Goal: Transaction & Acquisition: Register for event/course

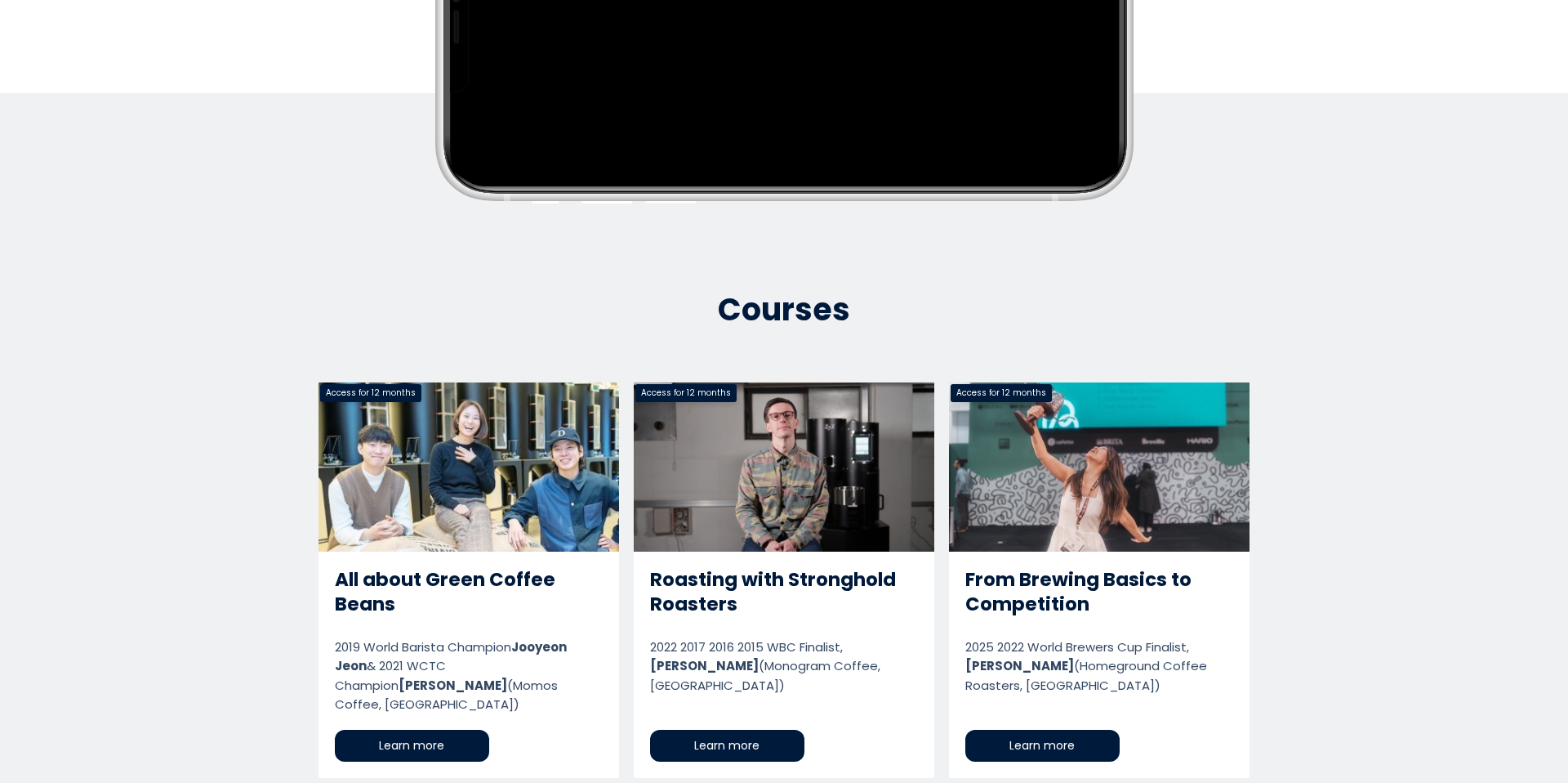
scroll to position [757, 0]
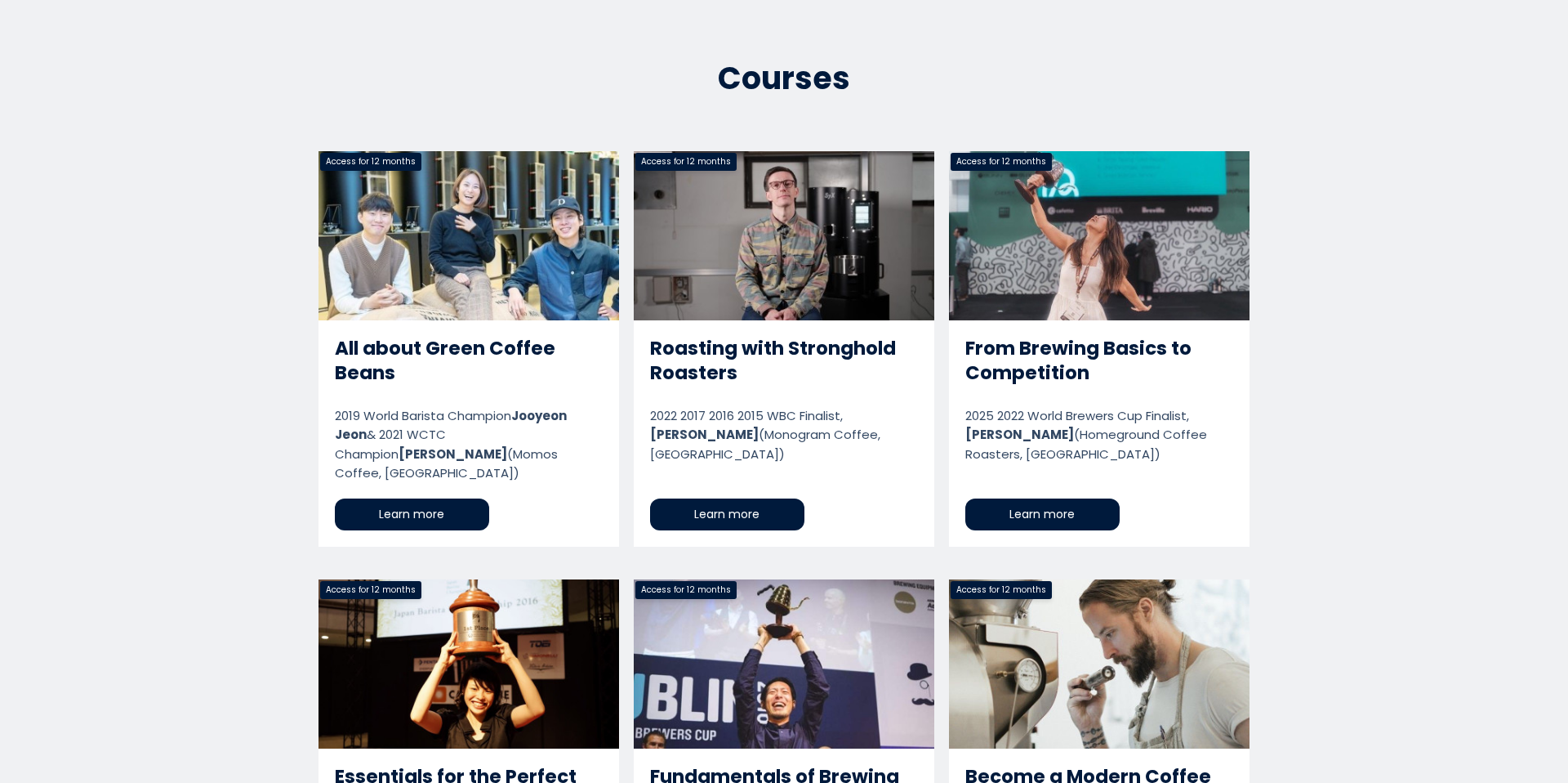
click at [843, 263] on link "Roasting with Stronghold Roasters" at bounding box center [784, 349] width 301 height 395
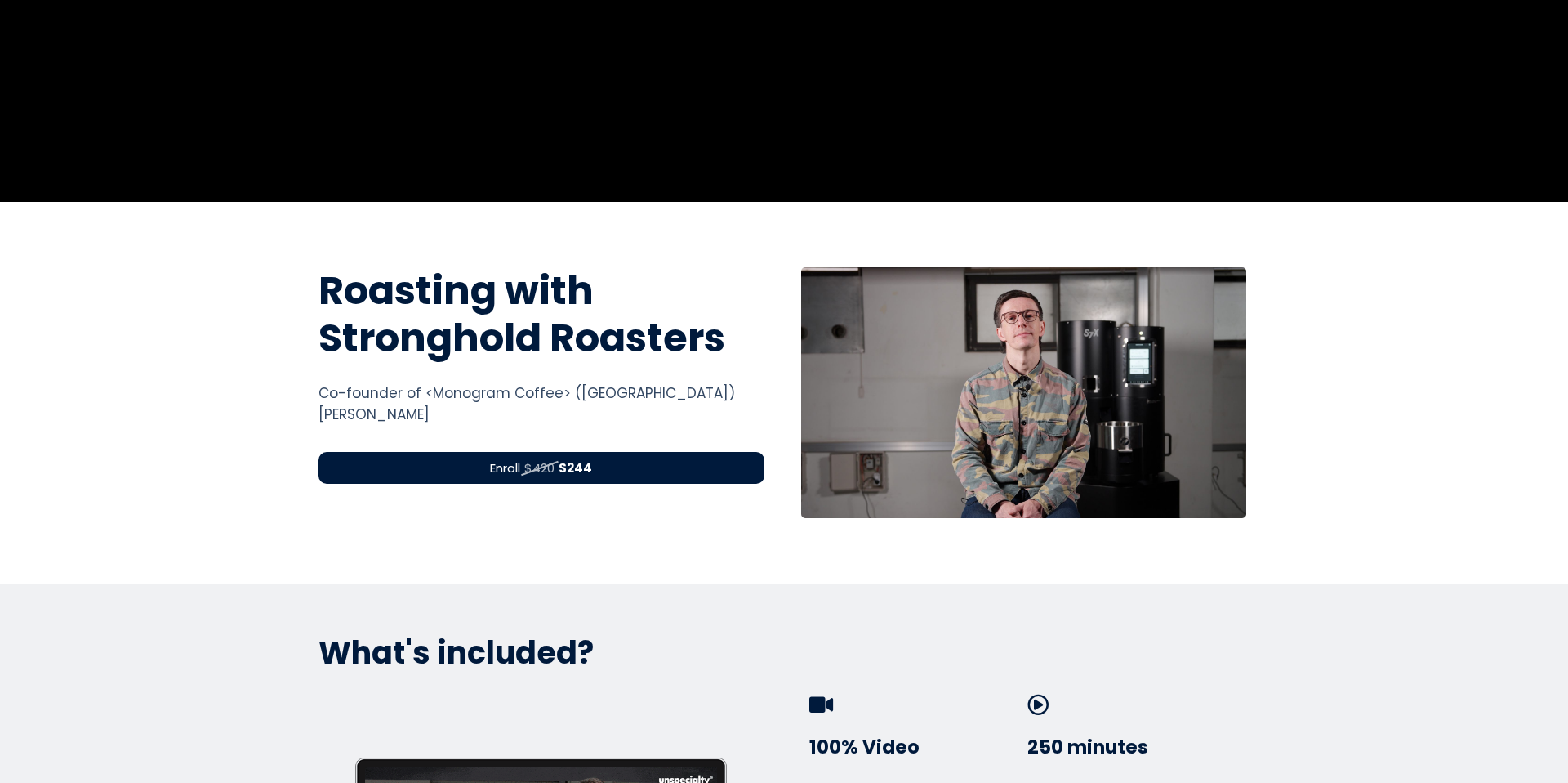
scroll to position [435, 0]
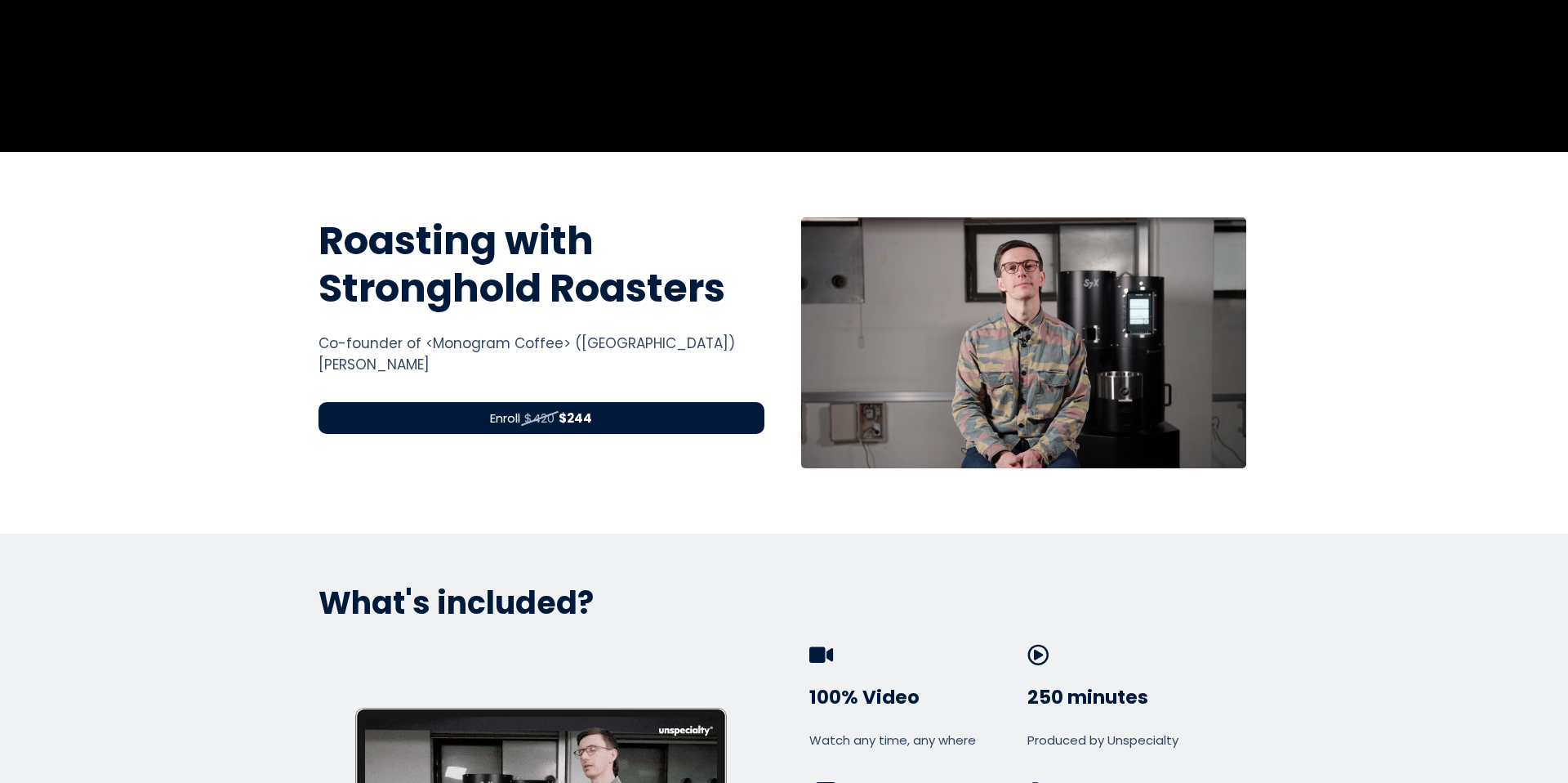
click at [563, 436] on div "Roasting with Stronghold Roasters Roasting with Stronghold Roasting Machines Co…" at bounding box center [542, 342] width 471 height 251
click at [558, 412] on strong "$244" at bounding box center [575, 418] width 34 height 17
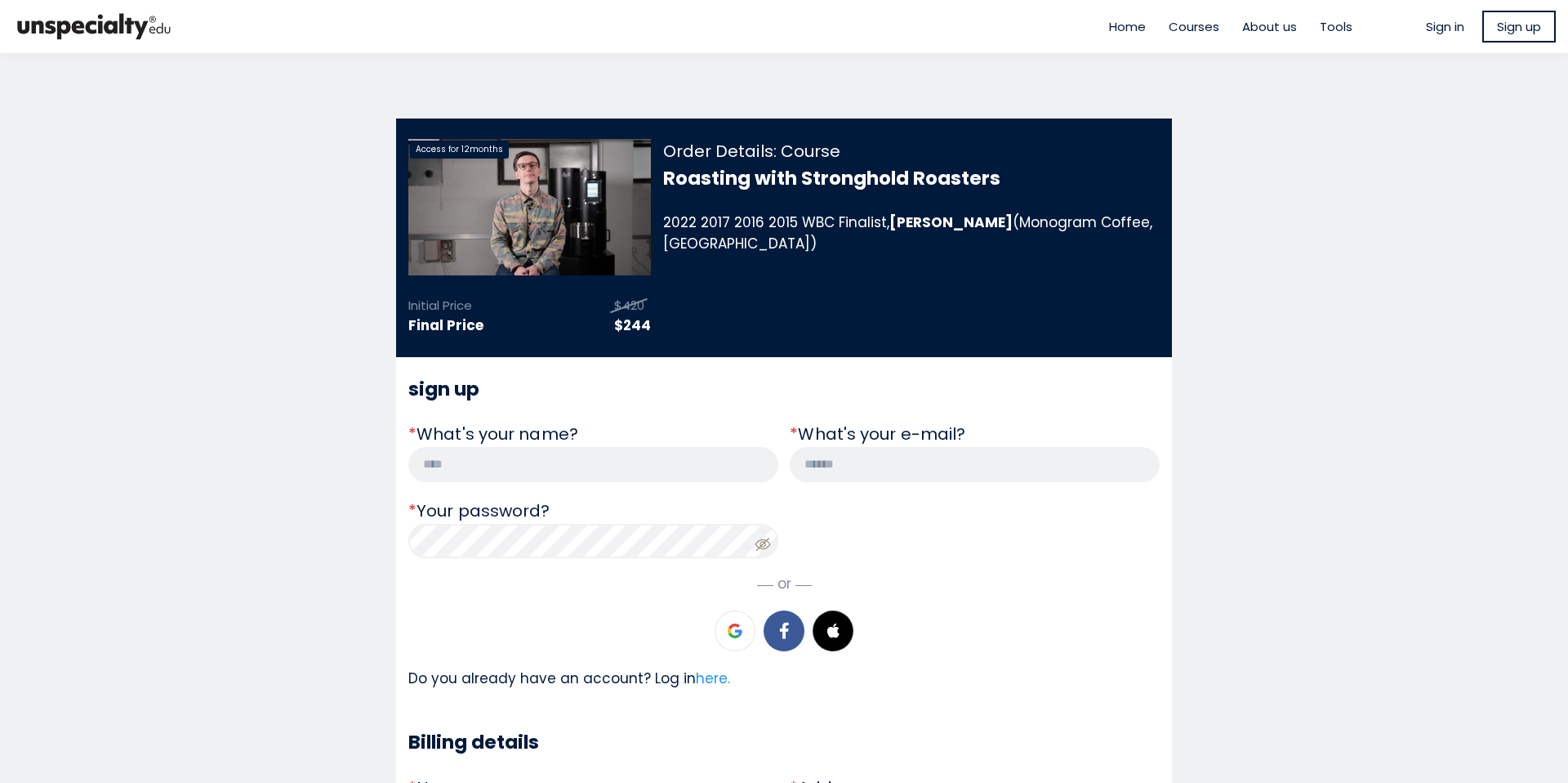
click at [613, 683] on div "Do you already have an account? Log in here." at bounding box center [784, 678] width 752 height 21
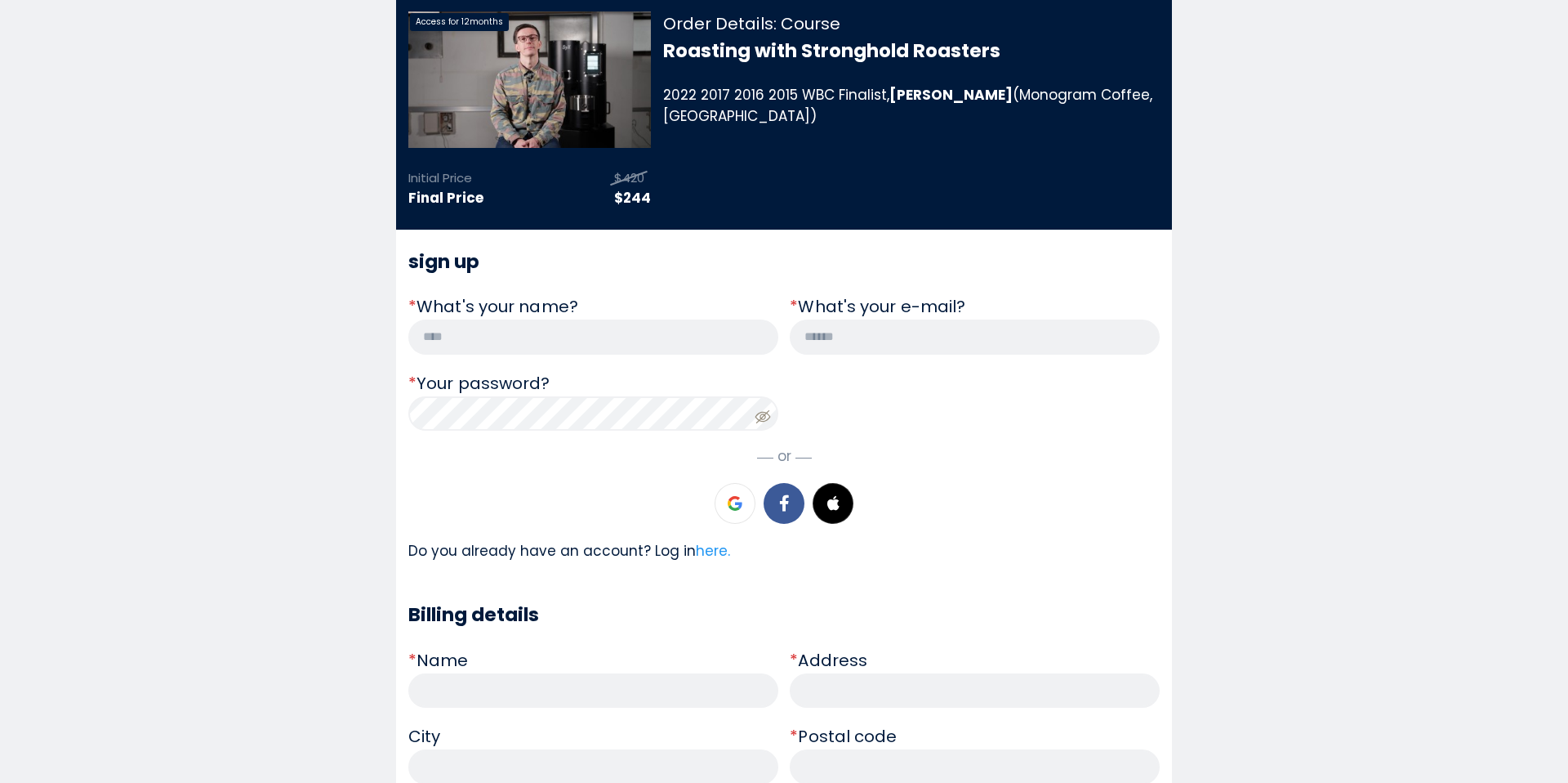
scroll to position [127, 0]
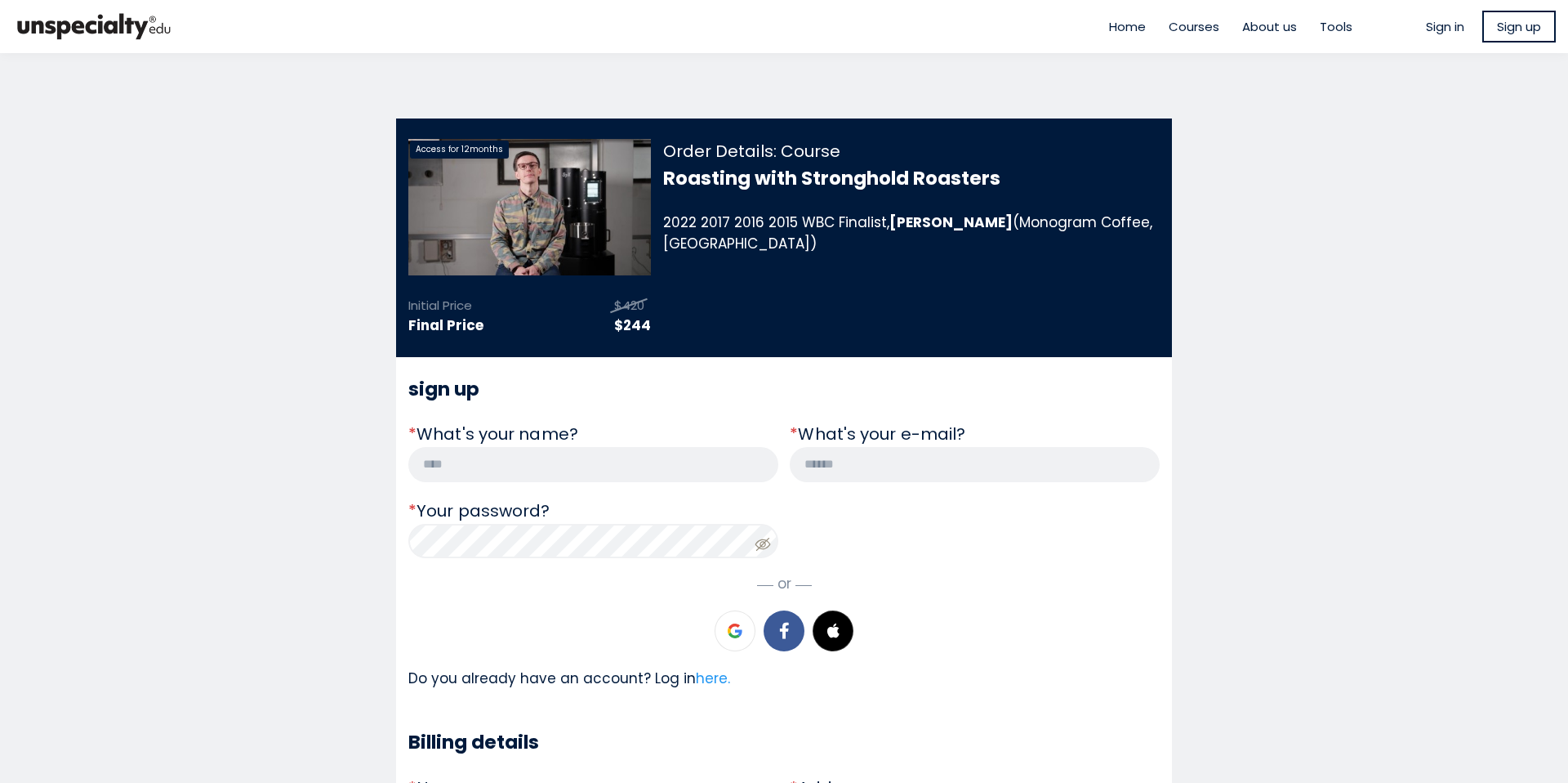
click at [144, 30] on img at bounding box center [93, 26] width 163 height 40
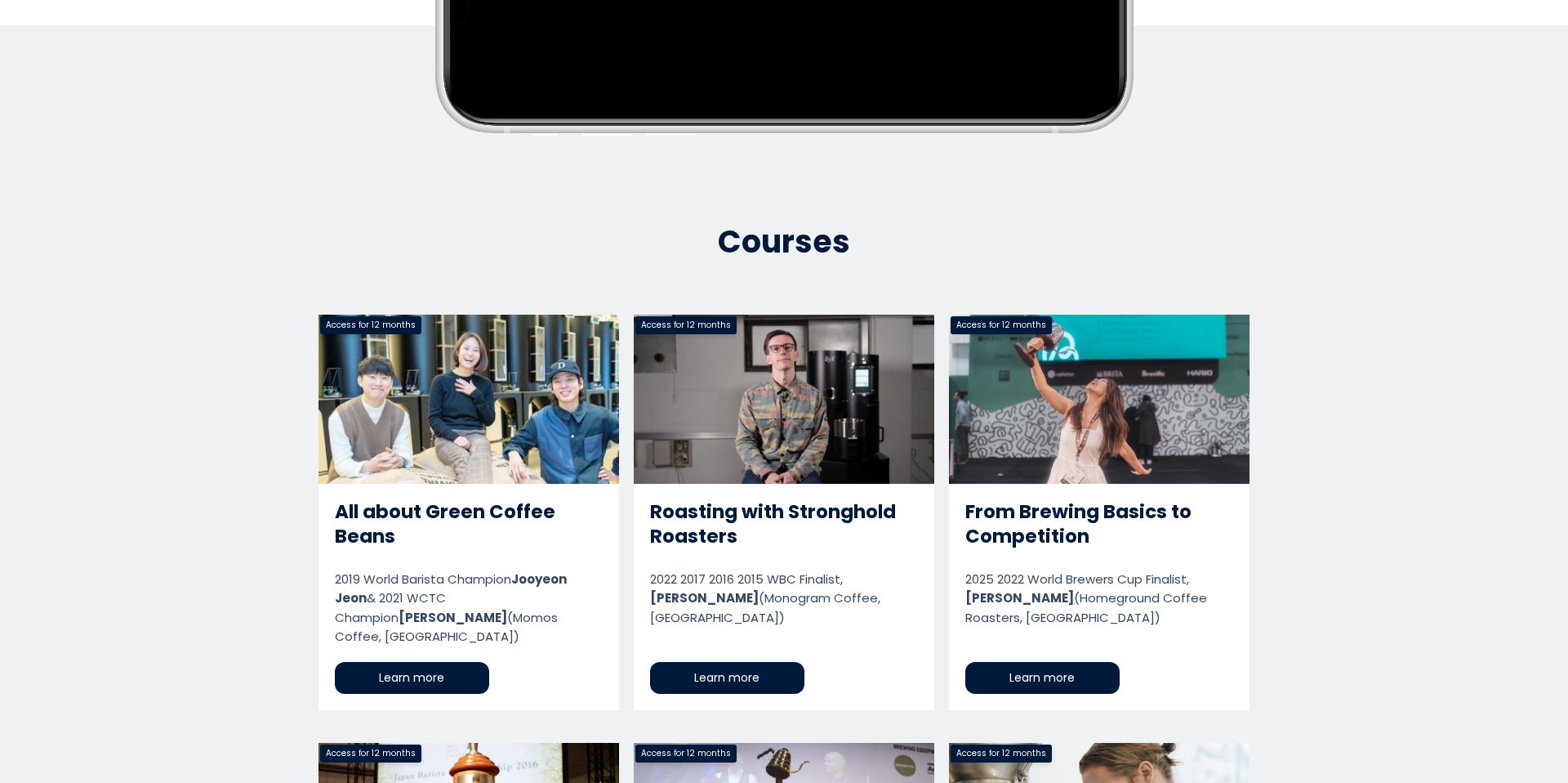
scroll to position [605, 0]
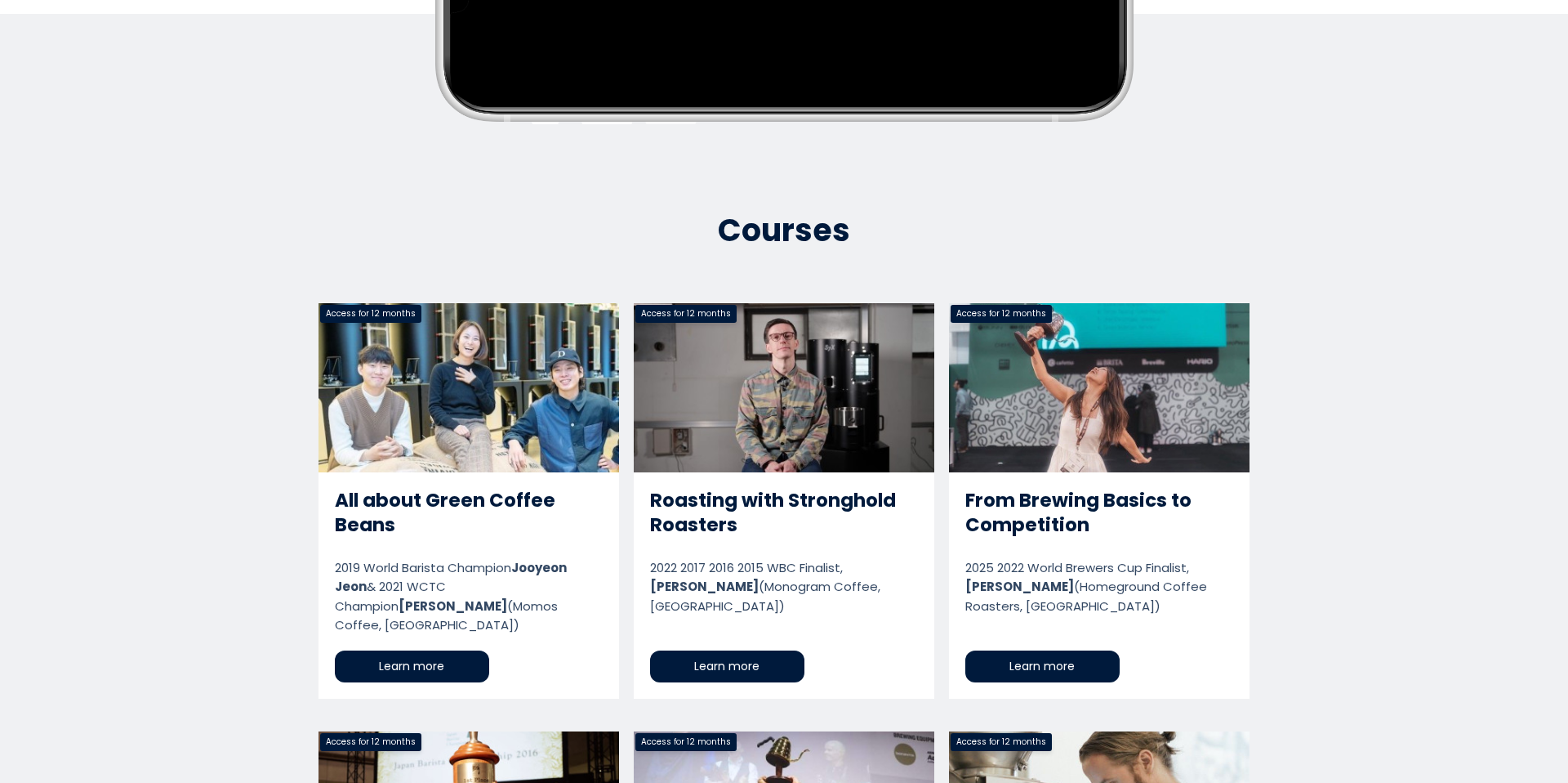
click at [746, 407] on link "Roasting with Stronghold Roasters" at bounding box center [784, 500] width 301 height 395
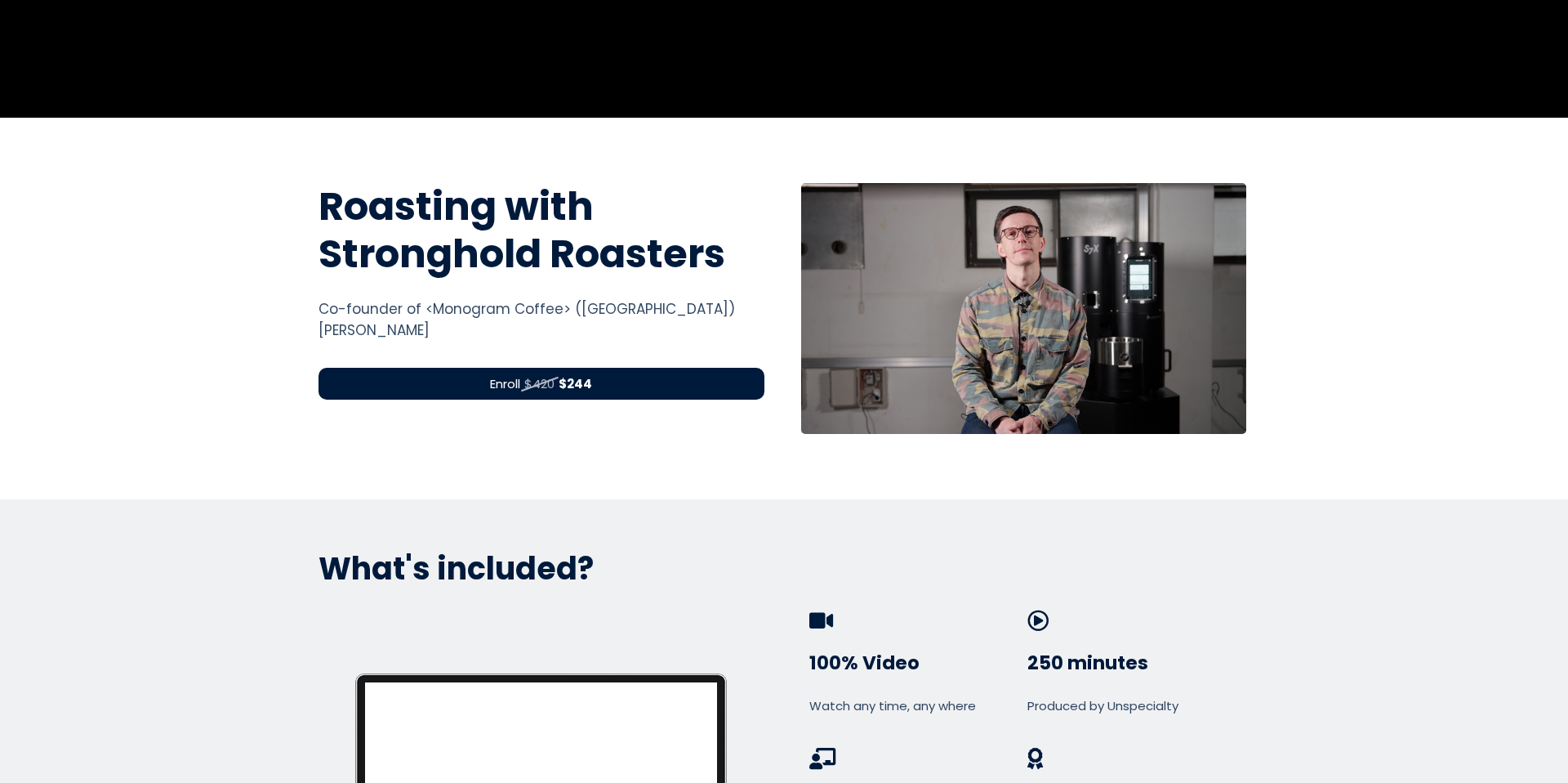
scroll to position [506, 0]
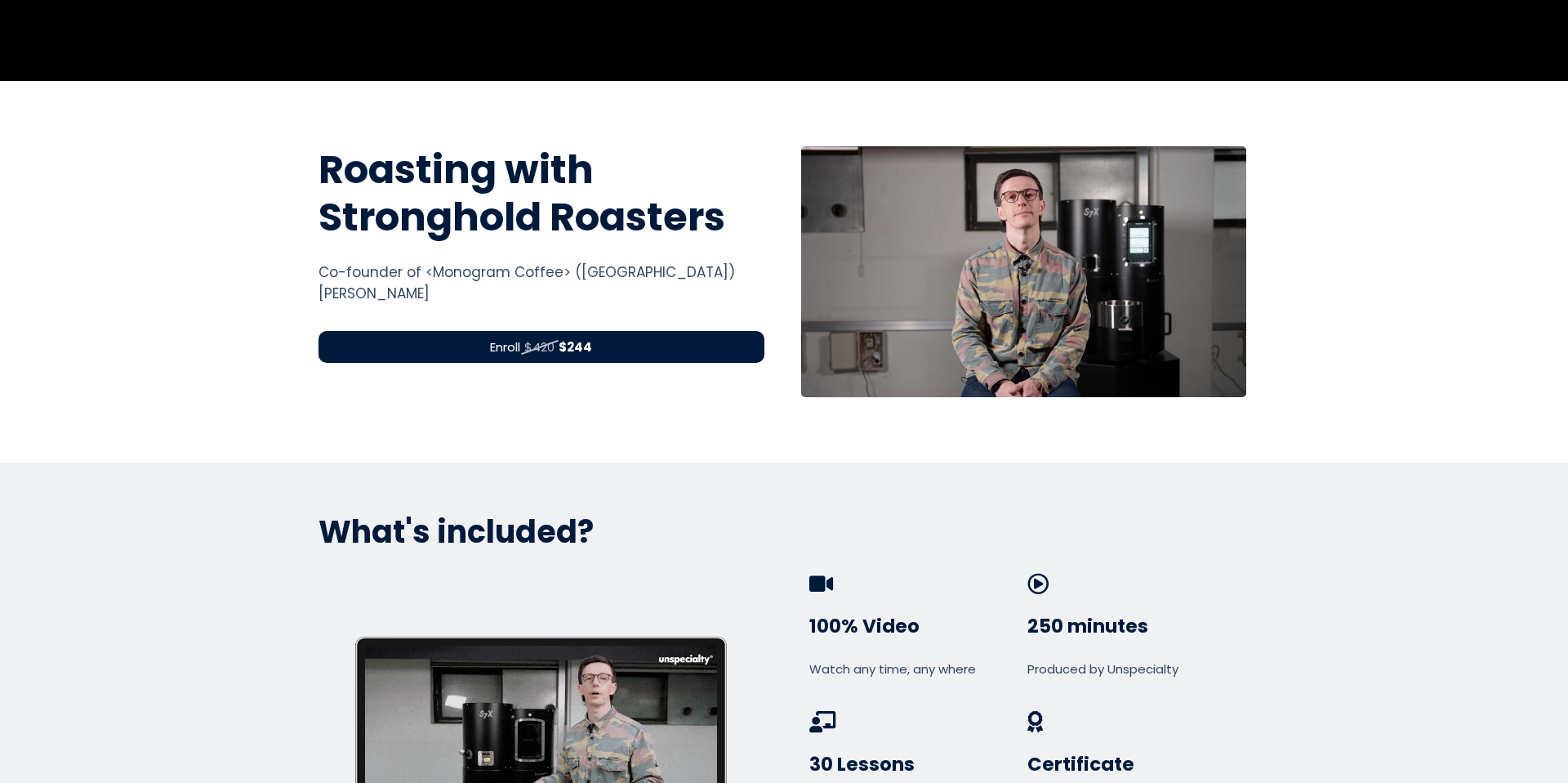
click at [688, 340] on div "Enroll $420 $244" at bounding box center [541, 347] width 446 height 32
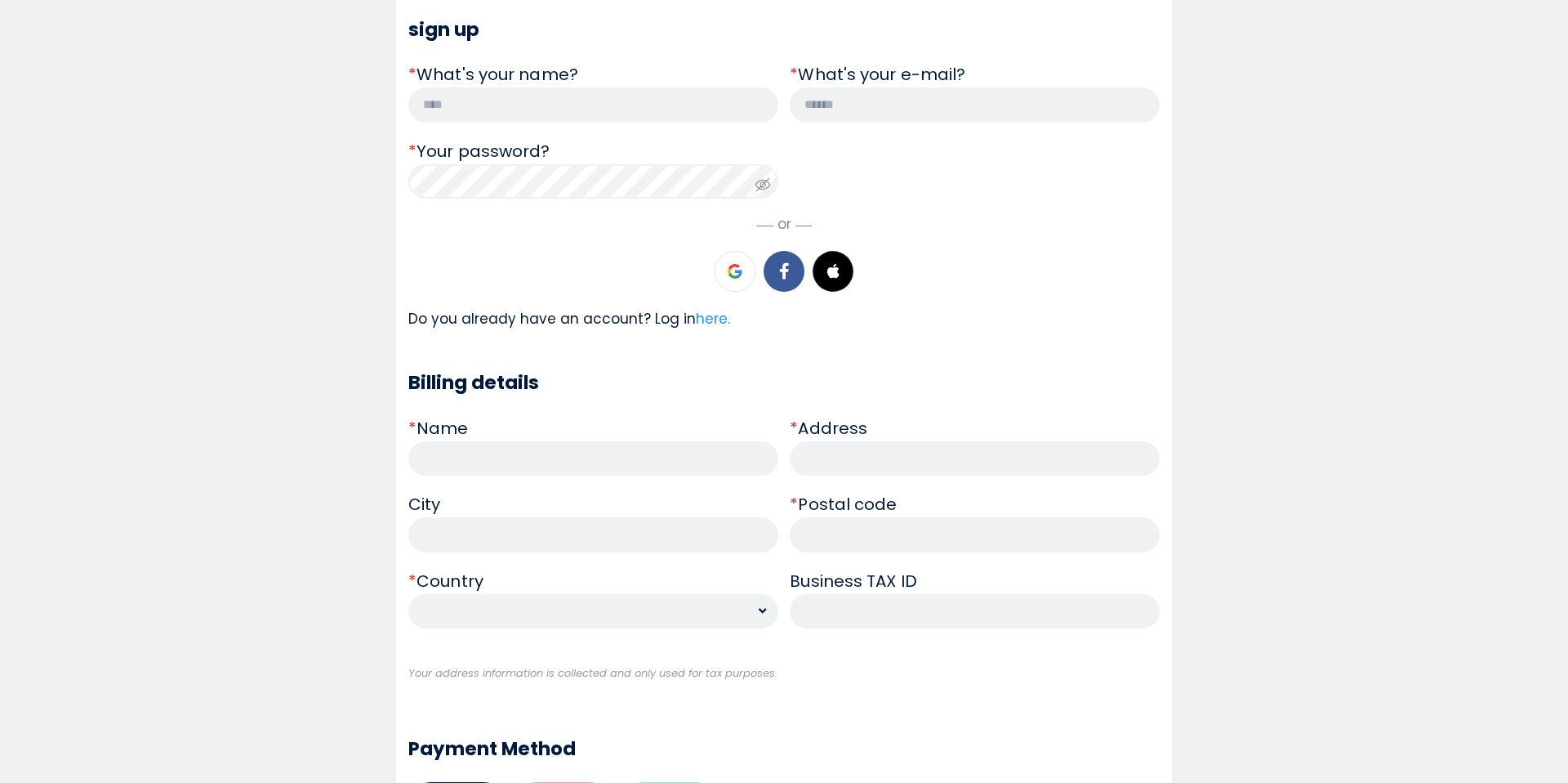
scroll to position [356, 0]
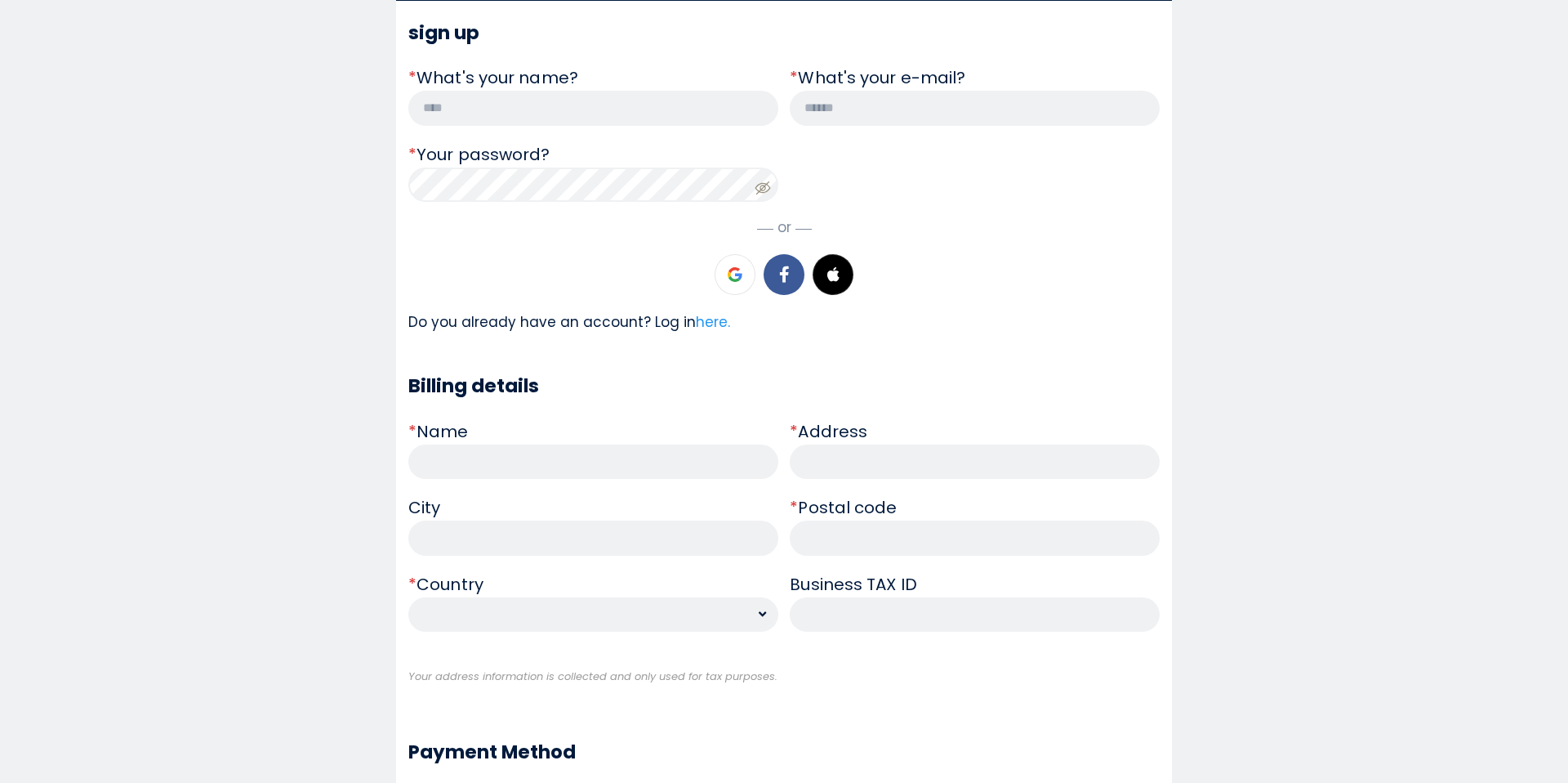
click at [294, 392] on section "Access for 12 months Initial Price Final Price $420 $244 Order Details: Course …" at bounding box center [784, 500] width 1568 height 1606
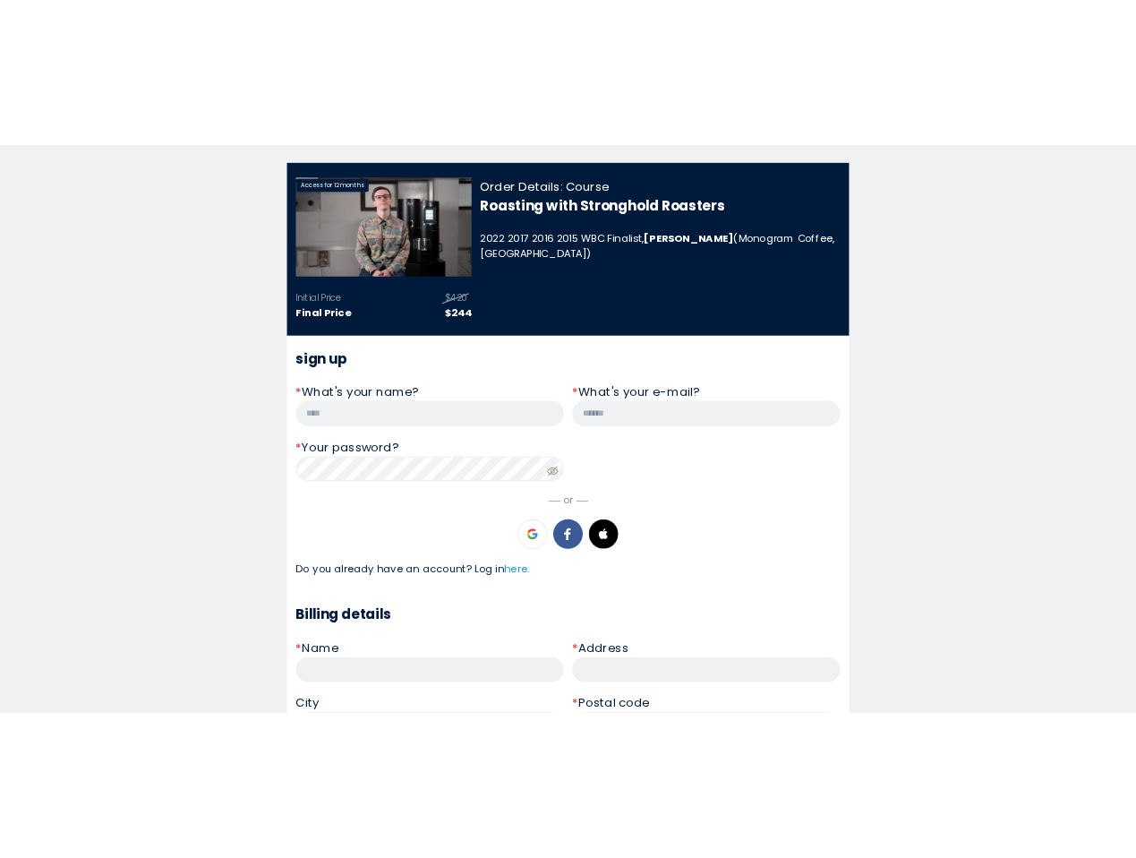
scroll to position [64, 0]
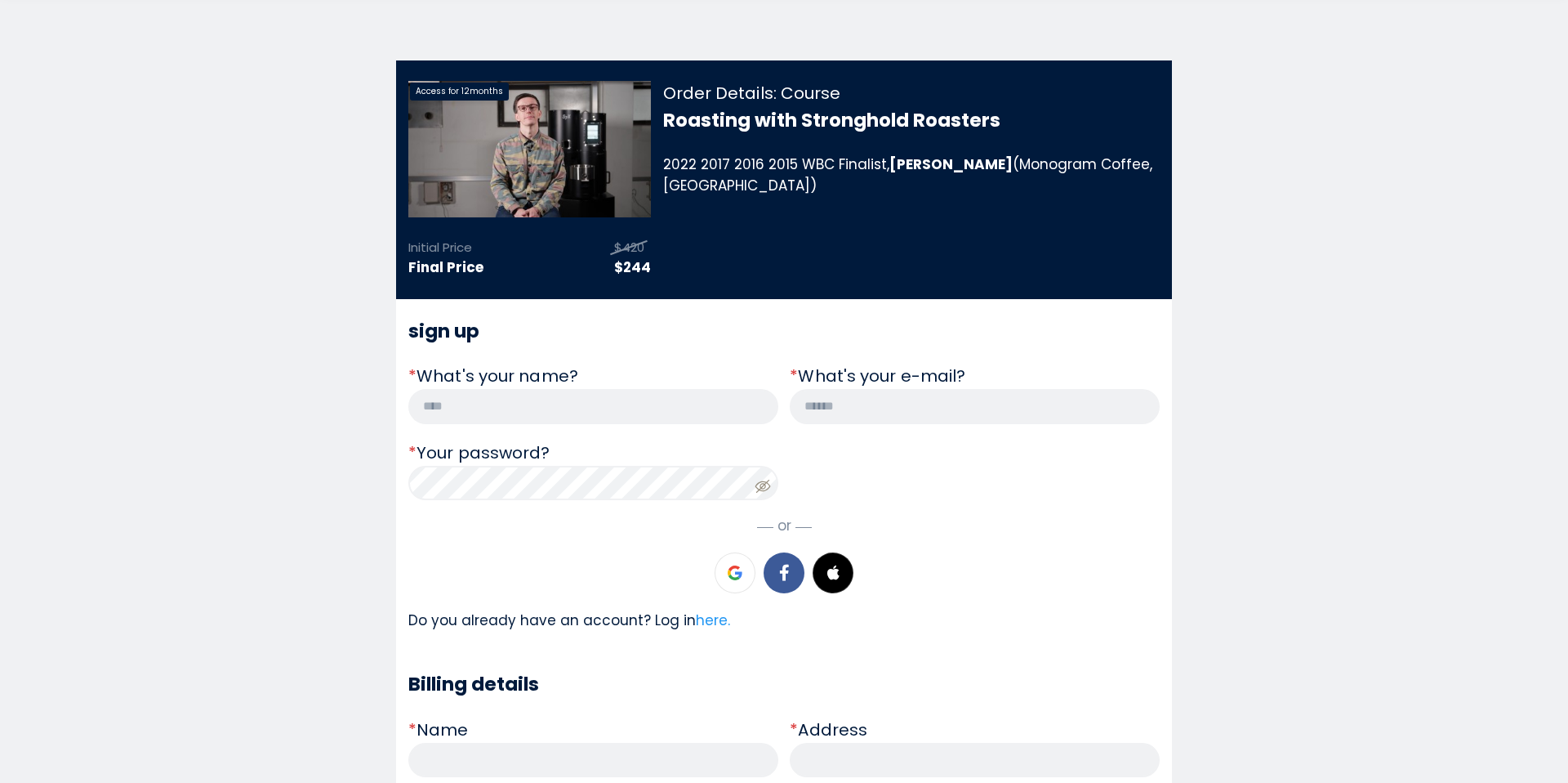
click at [778, 502] on div "* What's your name? * What's your e-mail? * Your password? Password must have: …" at bounding box center [784, 439] width 752 height 151
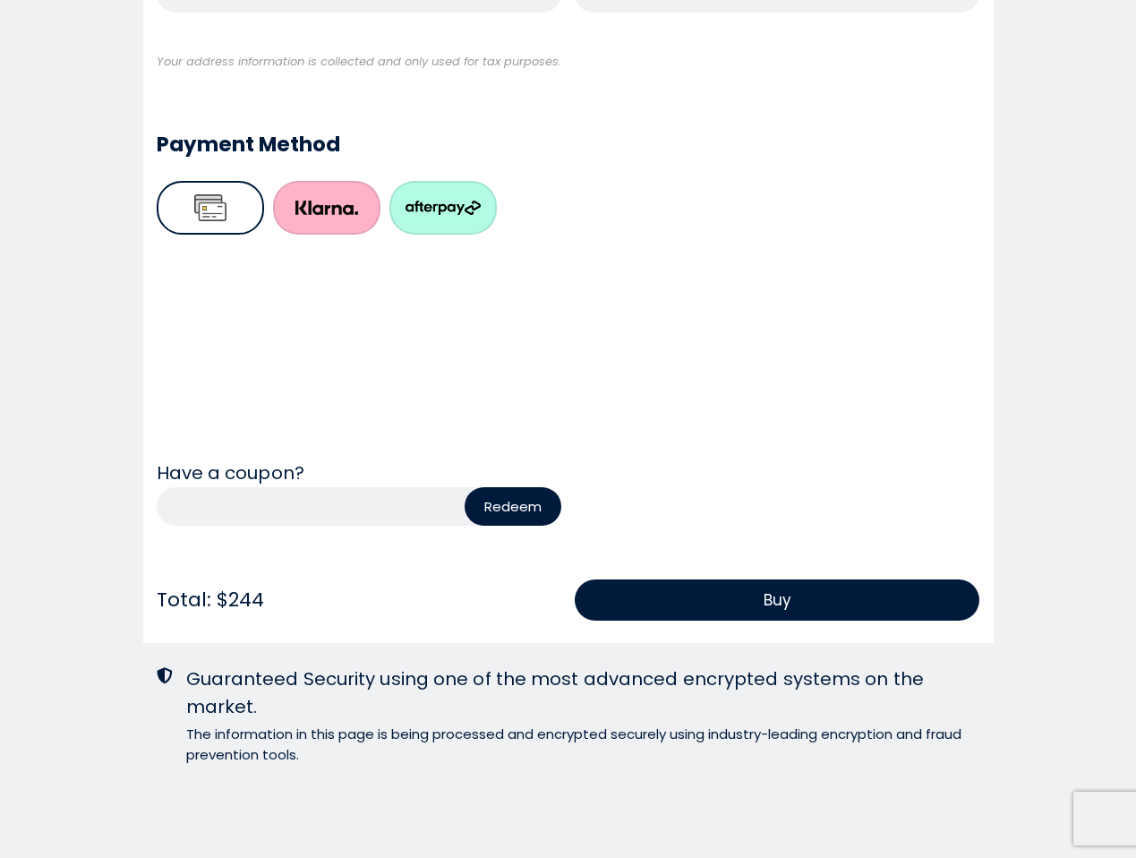
scroll to position [1073, 0]
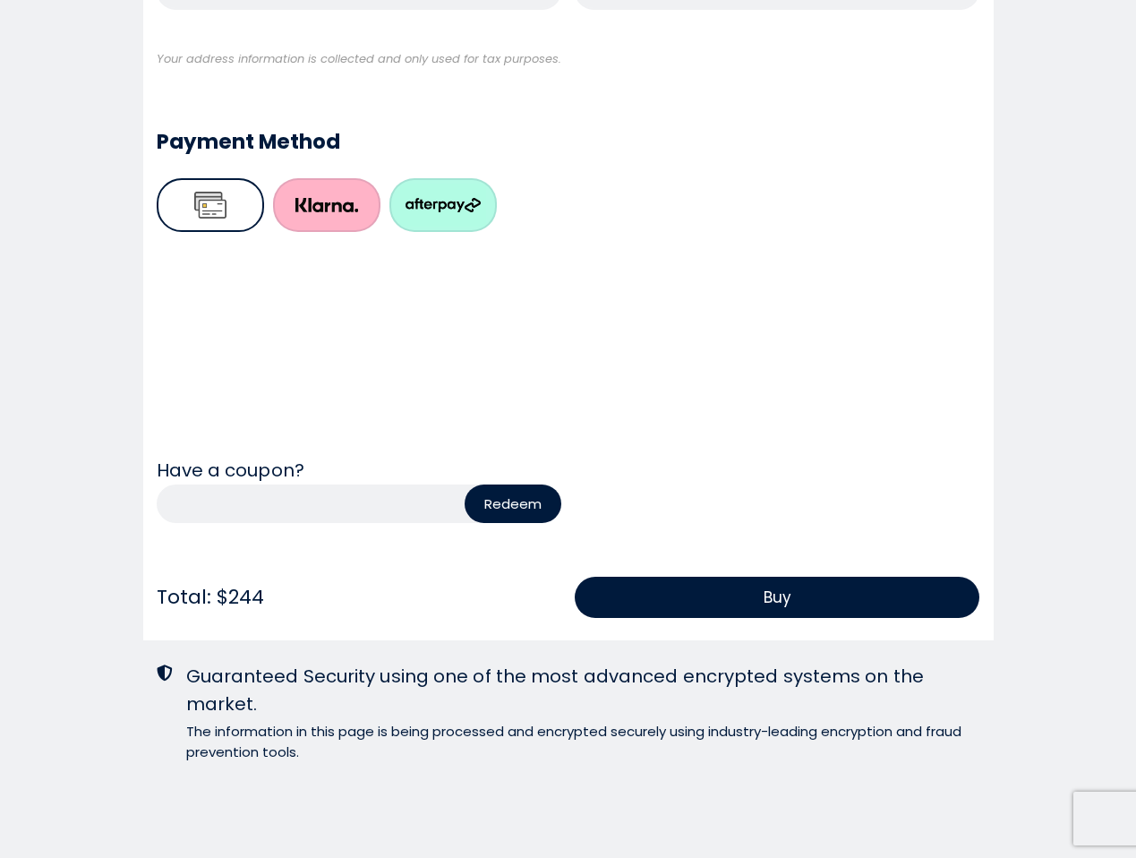
click at [373, 512] on input "text" at bounding box center [343, 503] width 372 height 39
click at [272, 496] on input "text" at bounding box center [343, 503] width 372 height 39
type input "*"
type input "*******"
click at [476, 480] on div "Have a coupon?" at bounding box center [569, 471] width 824 height 28
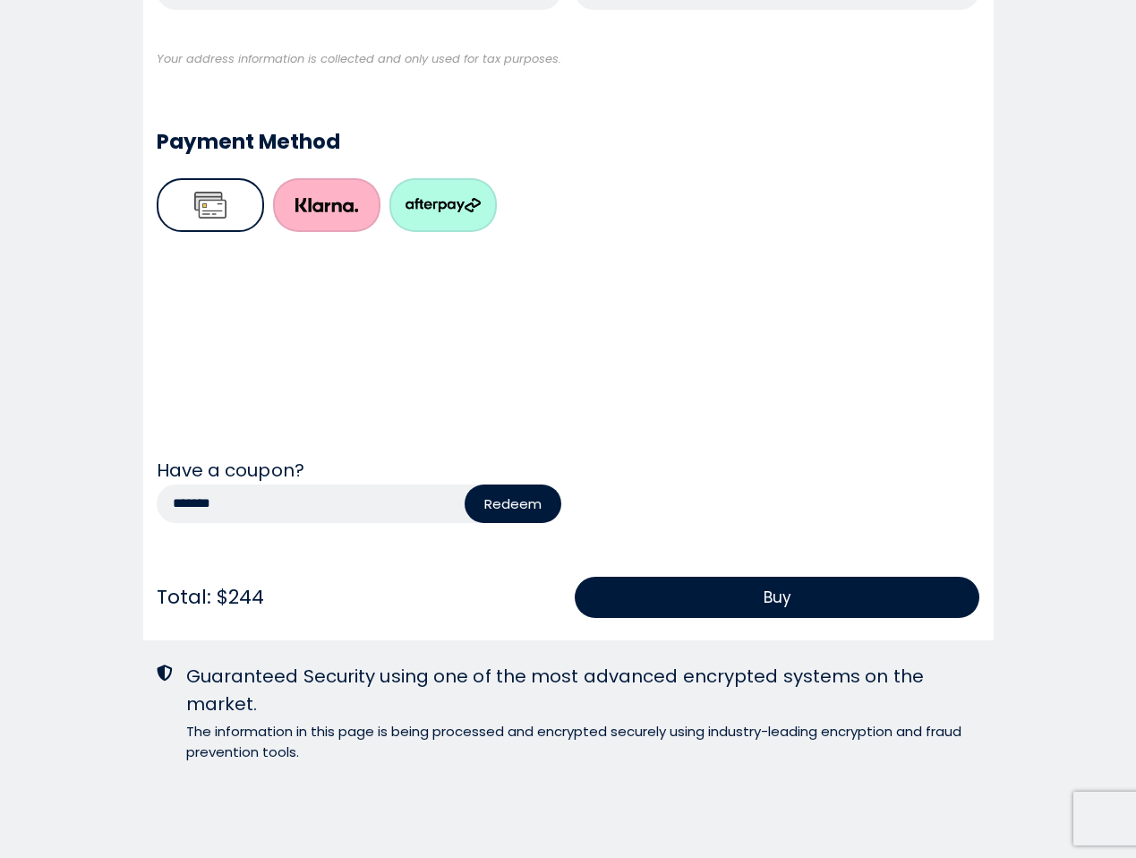
click at [505, 509] on button "Redeem" at bounding box center [513, 503] width 97 height 39
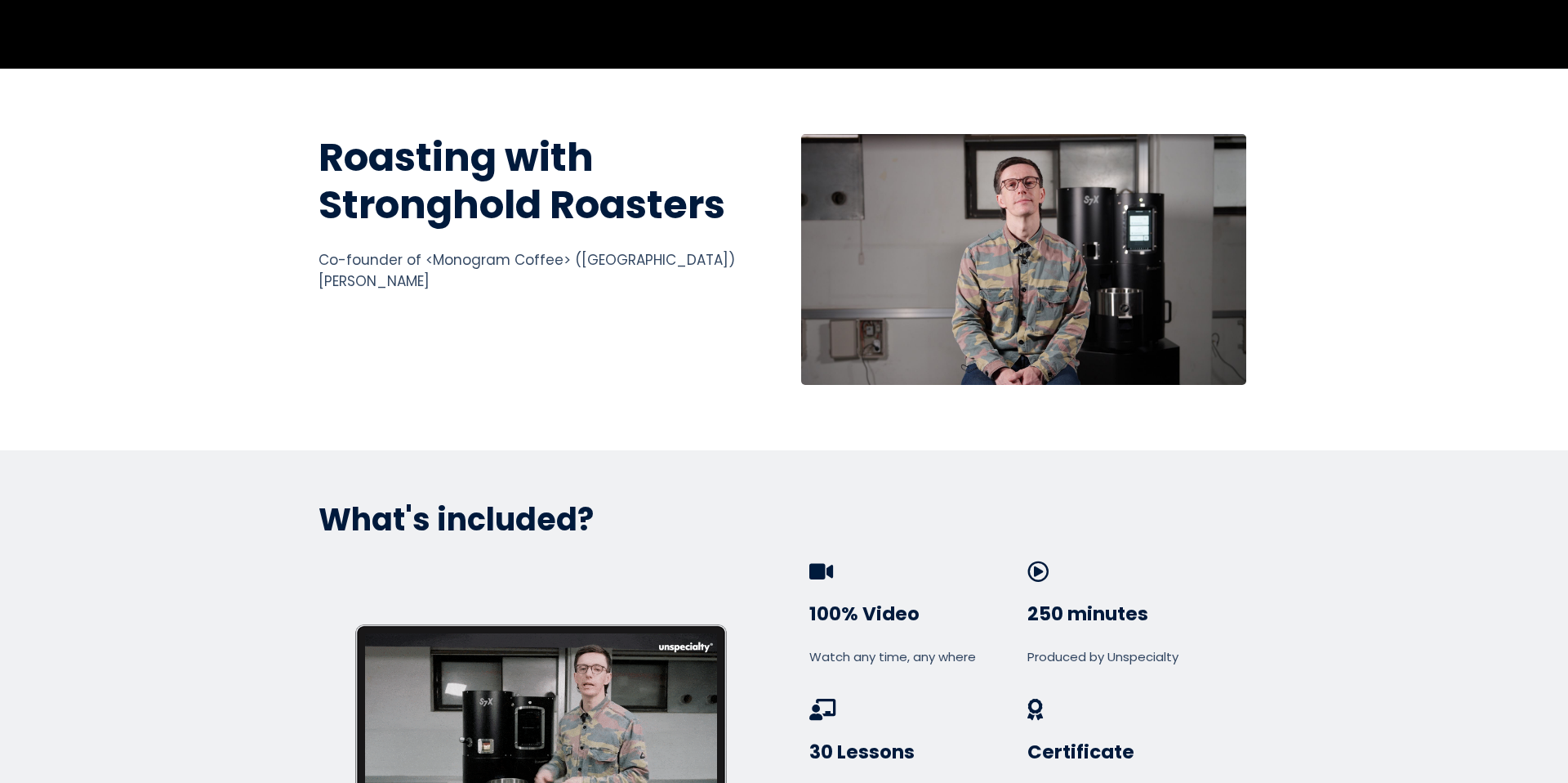
scroll to position [527, 0]
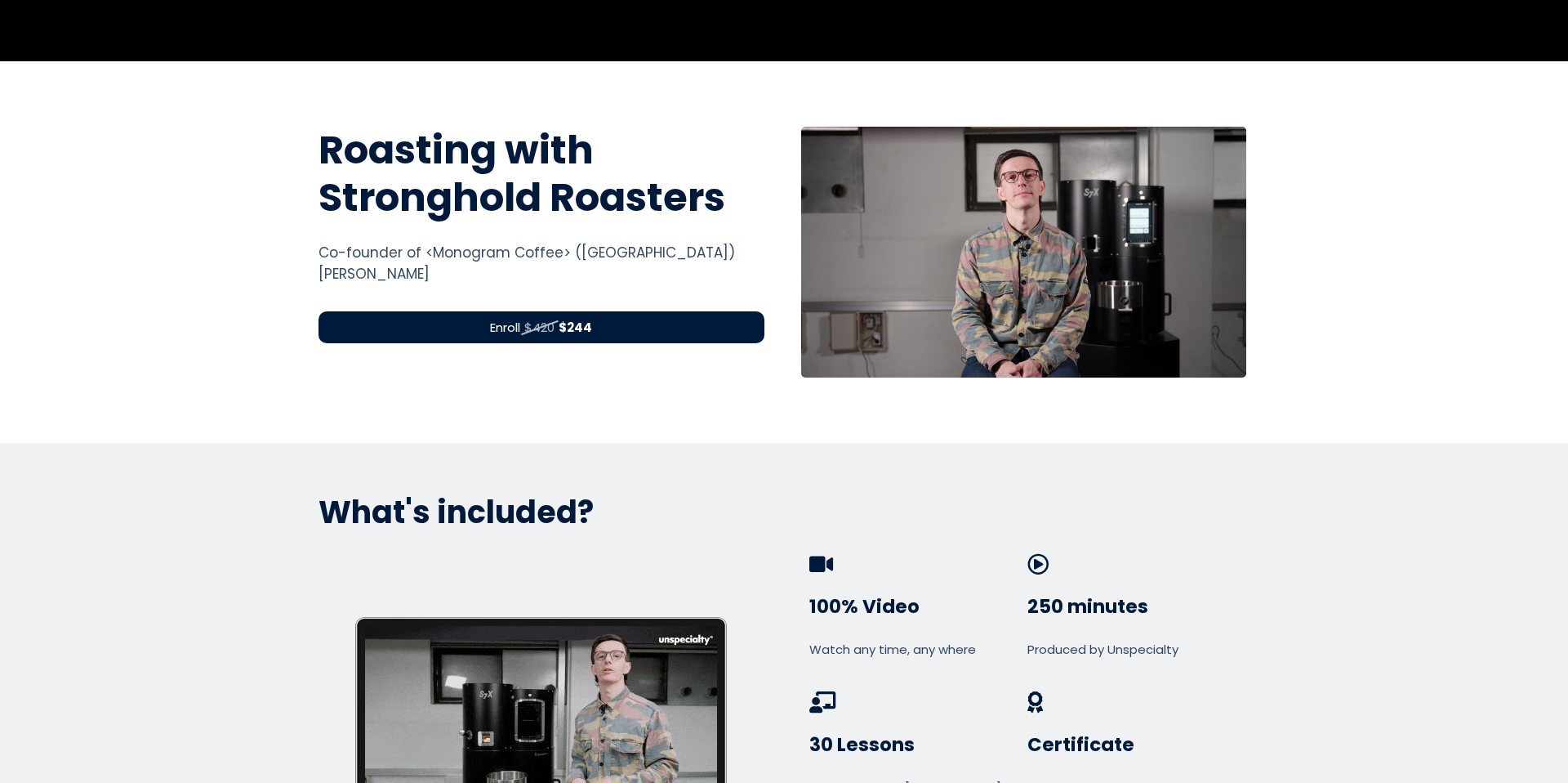
click at [514, 322] on span "Enroll" at bounding box center [504, 327] width 30 height 19
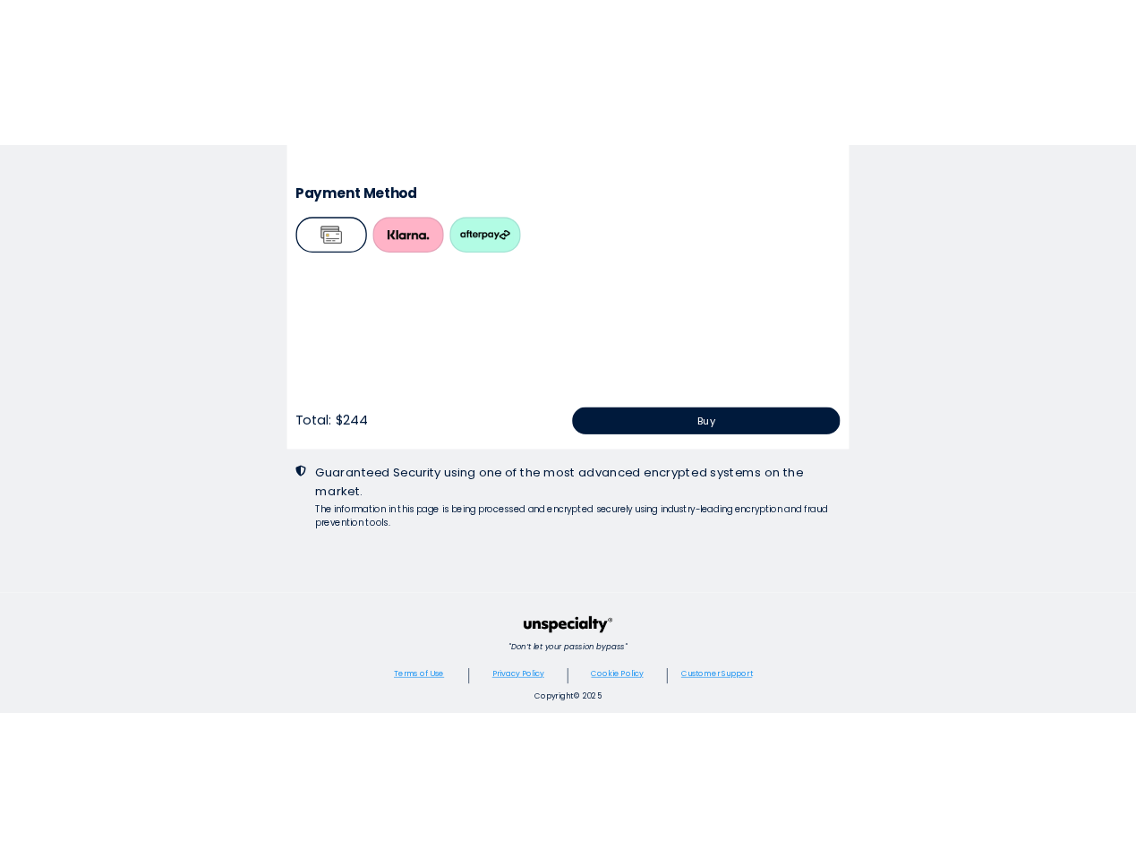
scroll to position [1162, 0]
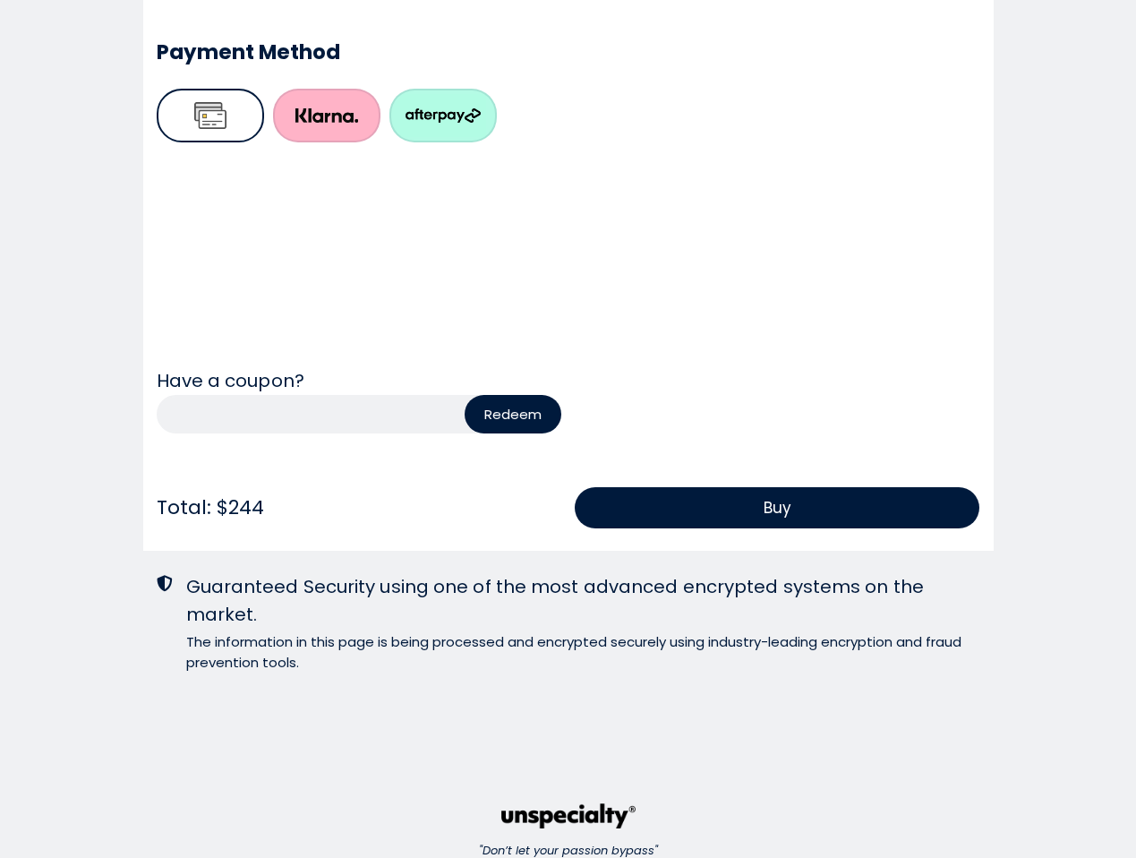
click at [340, 400] on input "text" at bounding box center [343, 414] width 372 height 39
paste input "**********"
type input "**********"
click at [542, 416] on button "Redeem" at bounding box center [513, 414] width 97 height 39
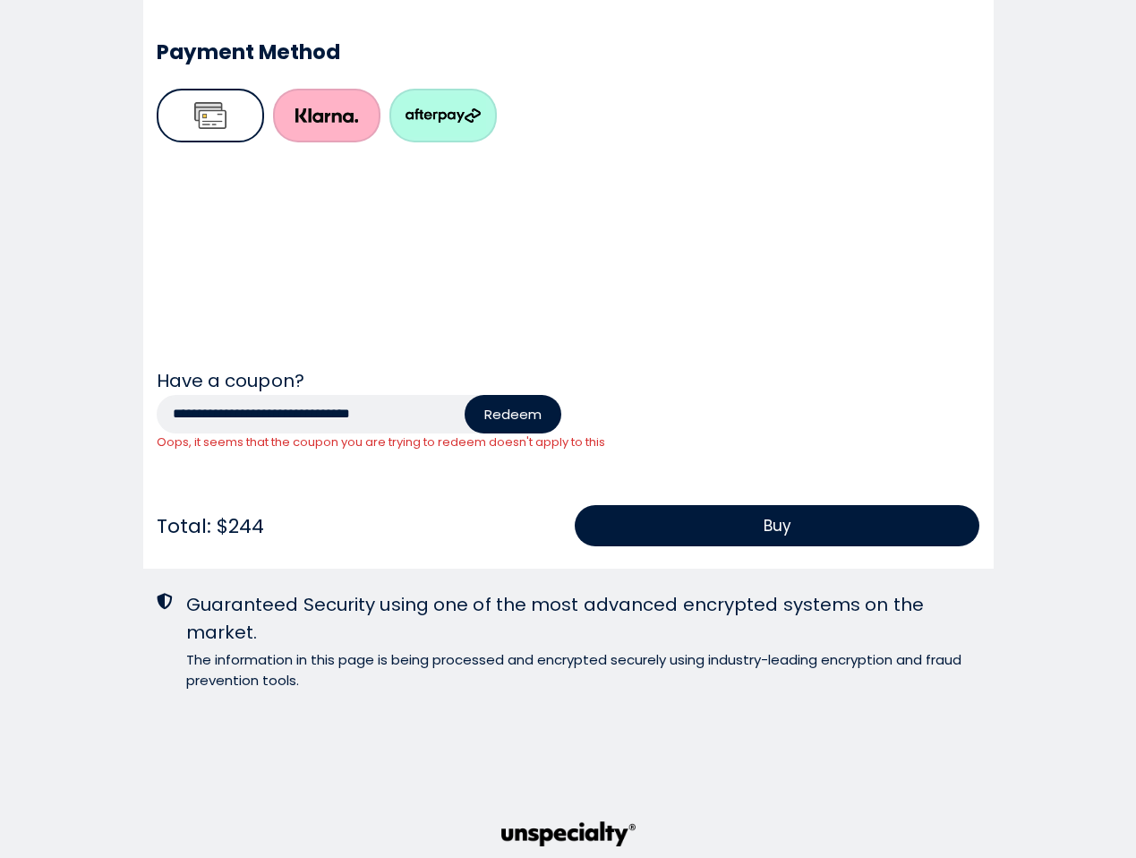
click at [517, 422] on button "Redeem" at bounding box center [513, 414] width 97 height 39
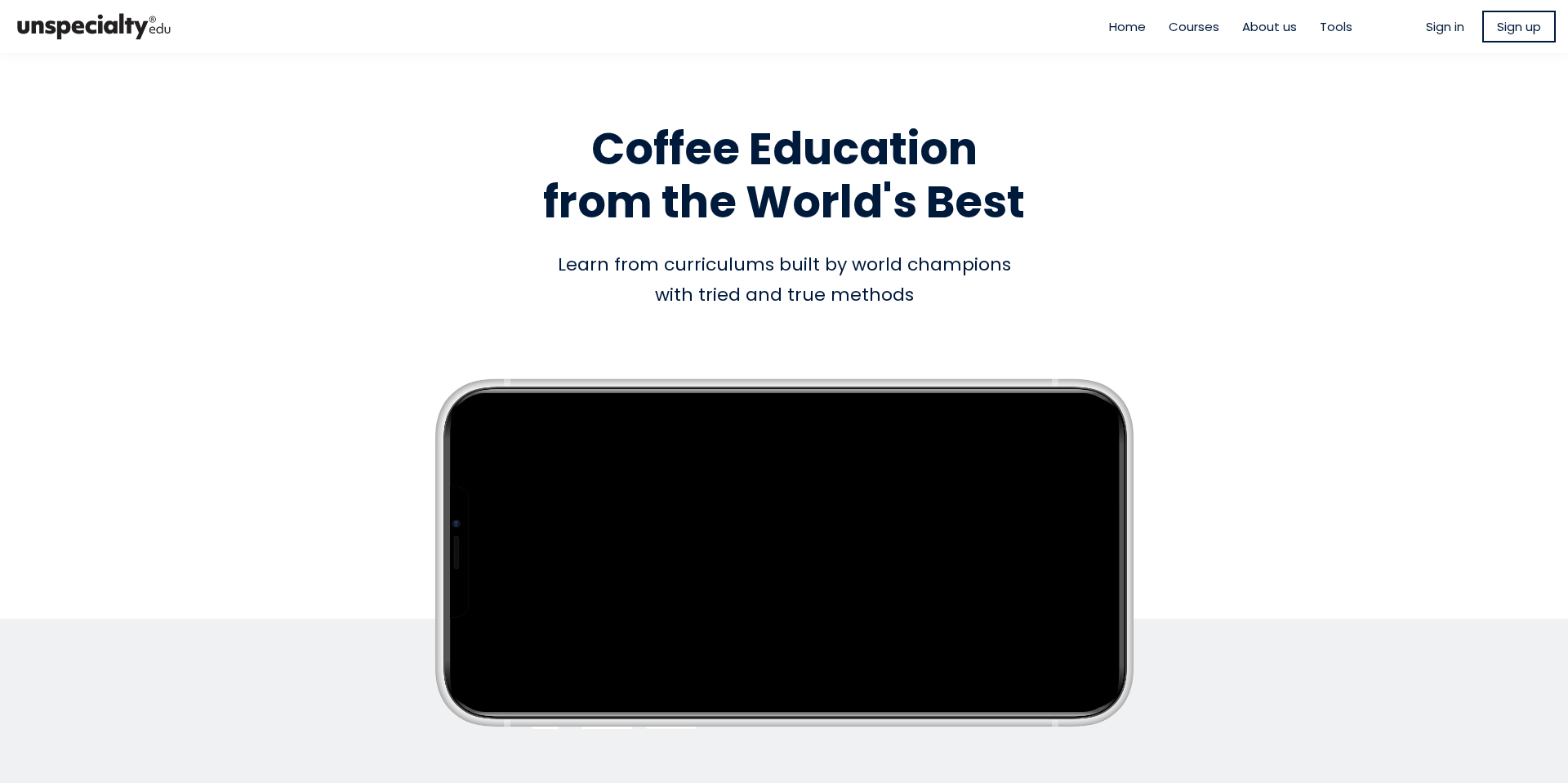
click at [815, 209] on h1 "Coffee Education from the World's Best" at bounding box center [784, 175] width 931 height 106
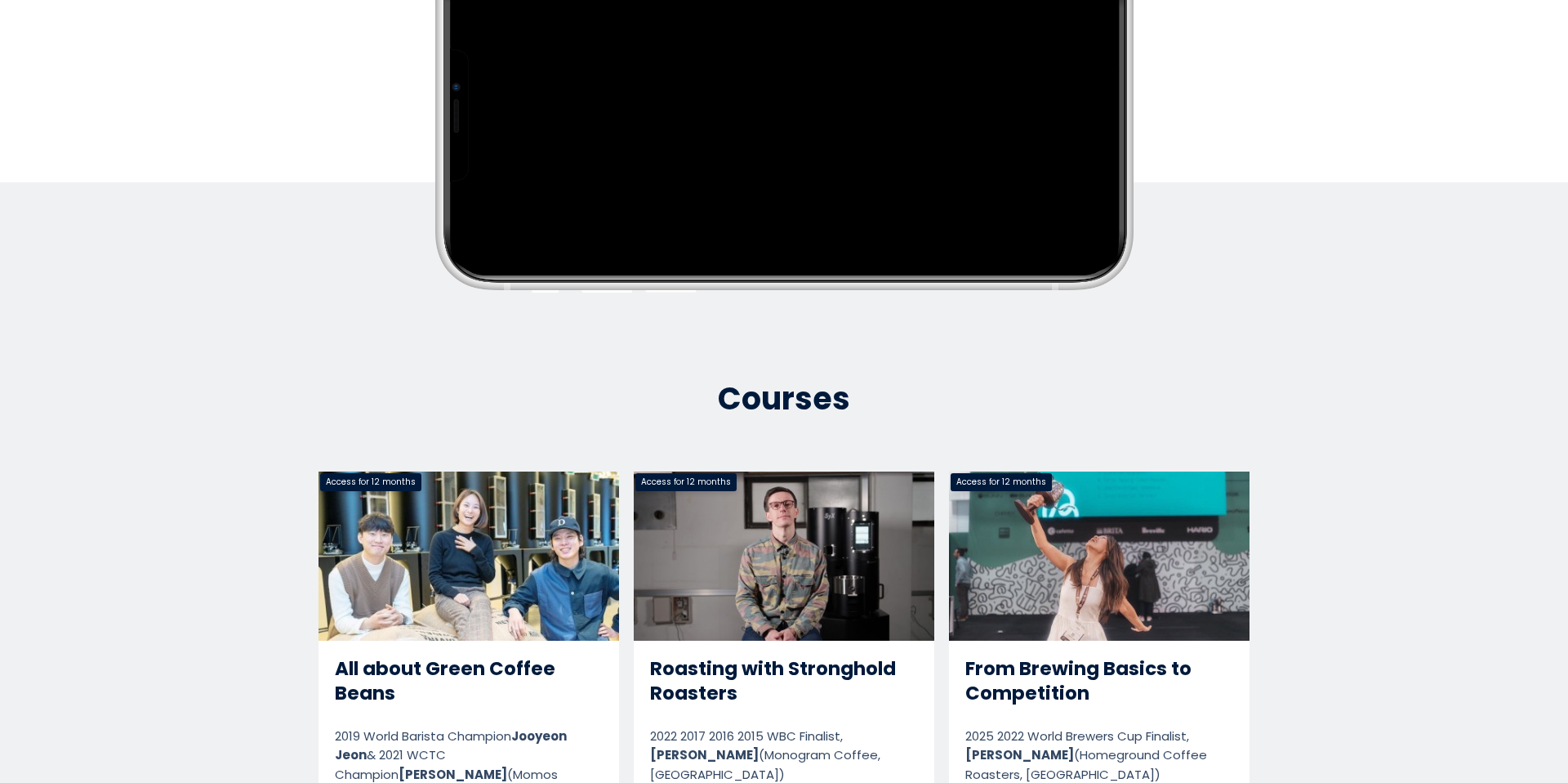
scroll to position [735, 0]
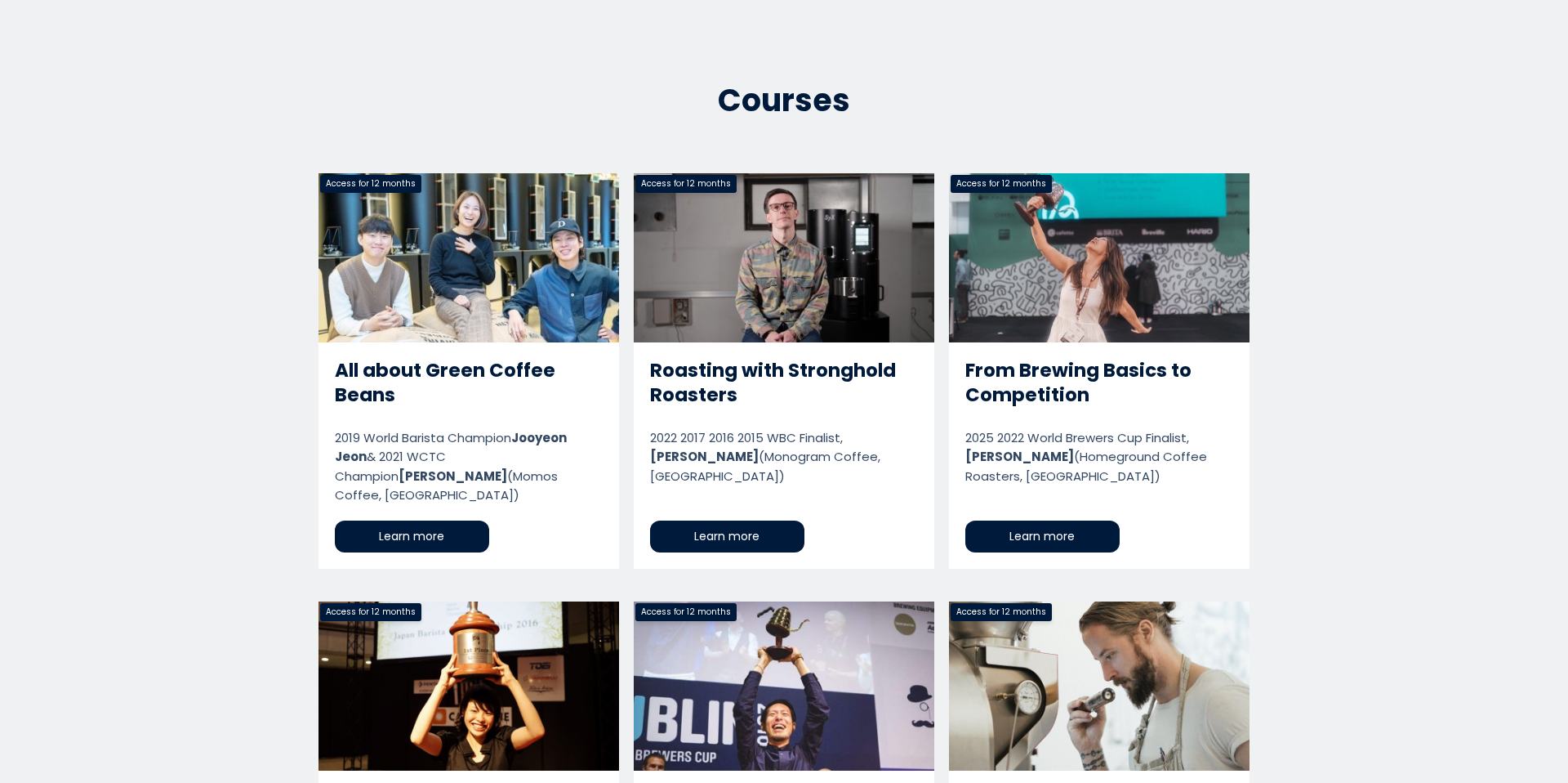
click at [722, 260] on link "Roasting with Stronghold Roasters" at bounding box center [784, 371] width 301 height 395
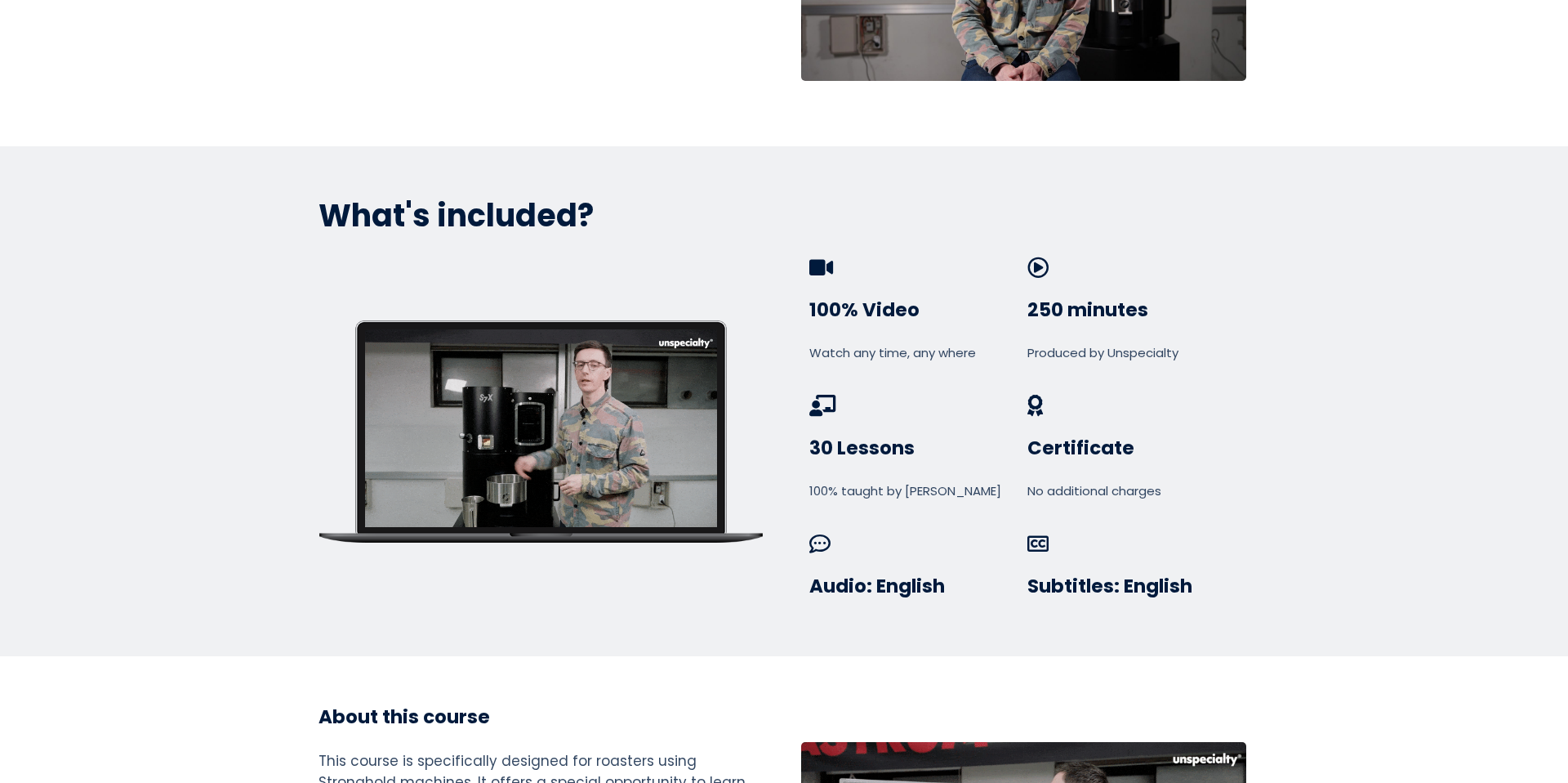
scroll to position [461, 0]
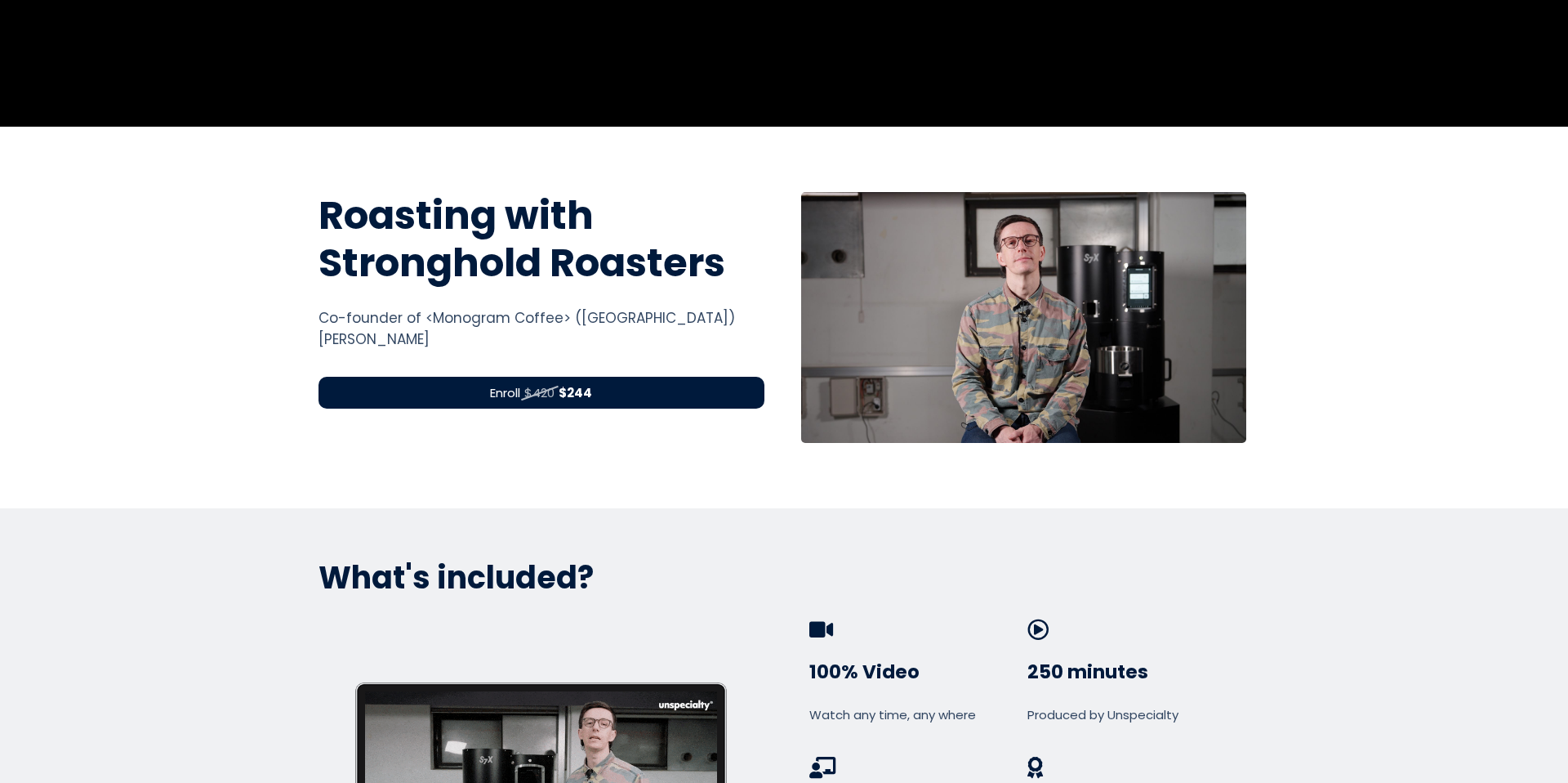
click at [629, 360] on div "Roasting with Stronghold Roasters Roasting with Stronghold Roasting Machines Co…" at bounding box center [542, 317] width 471 height 251
click at [629, 394] on div "Enroll $420 $244" at bounding box center [541, 392] width 446 height 32
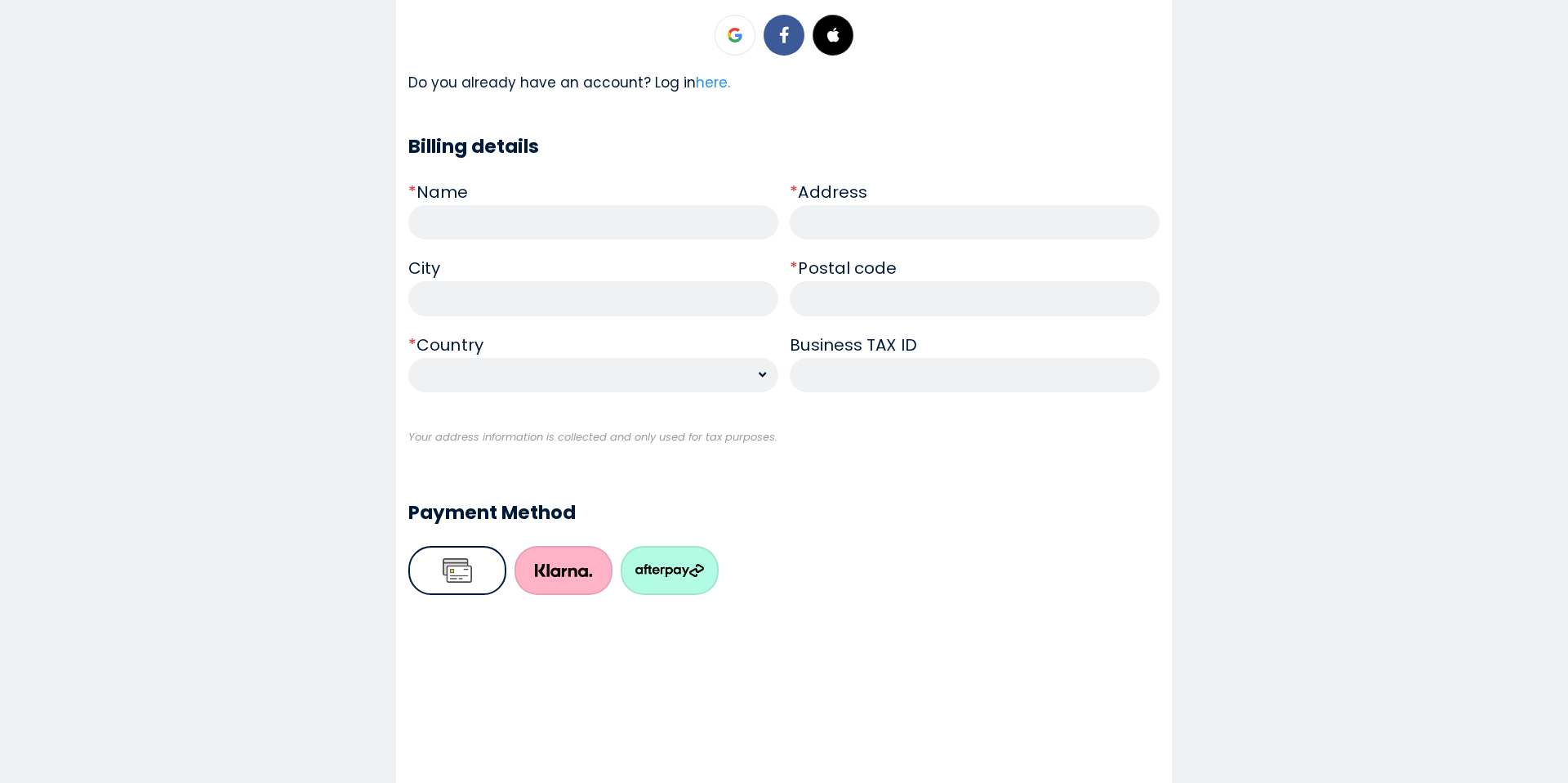
scroll to position [595, 0]
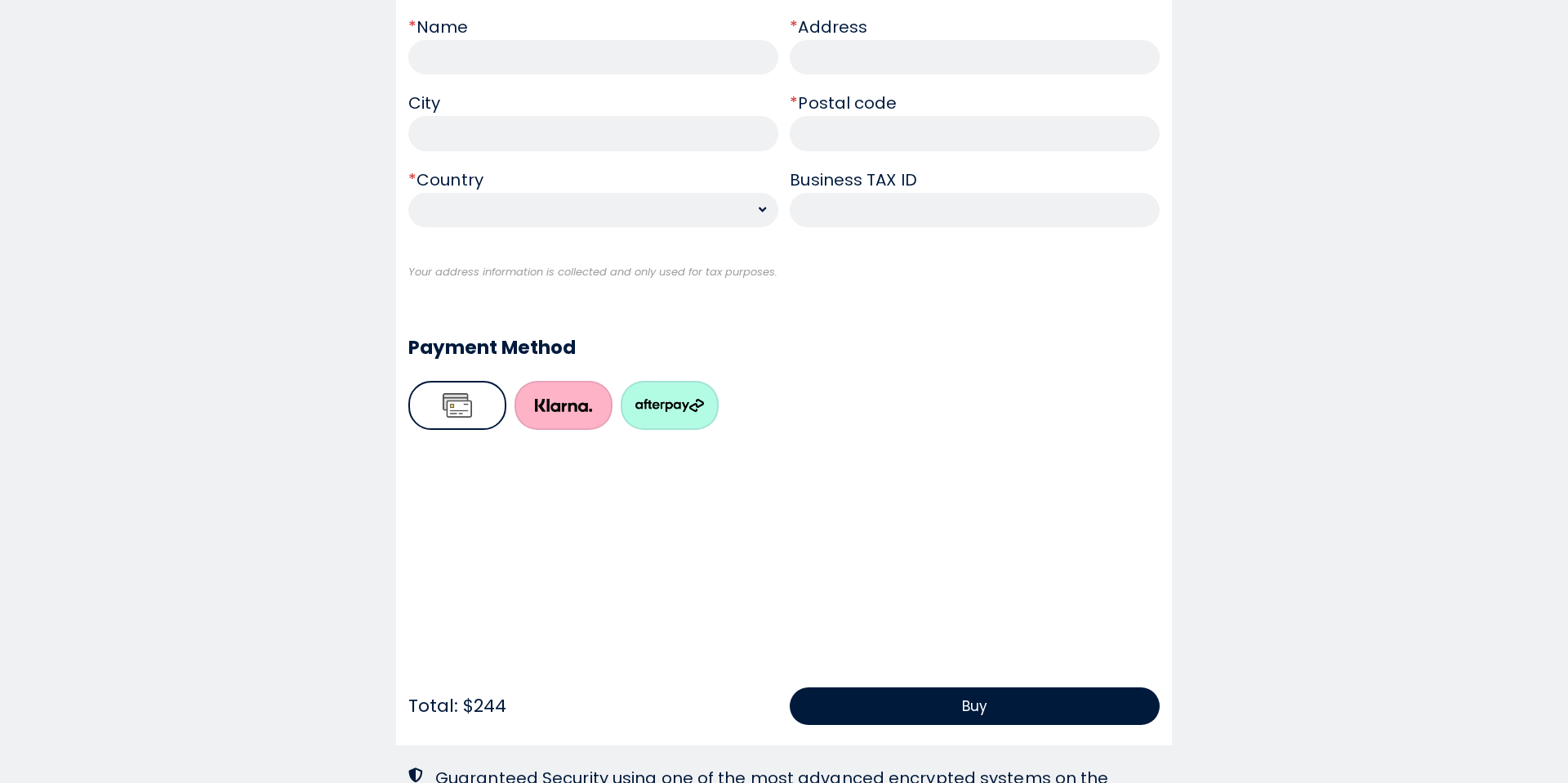
scroll to position [945, 0]
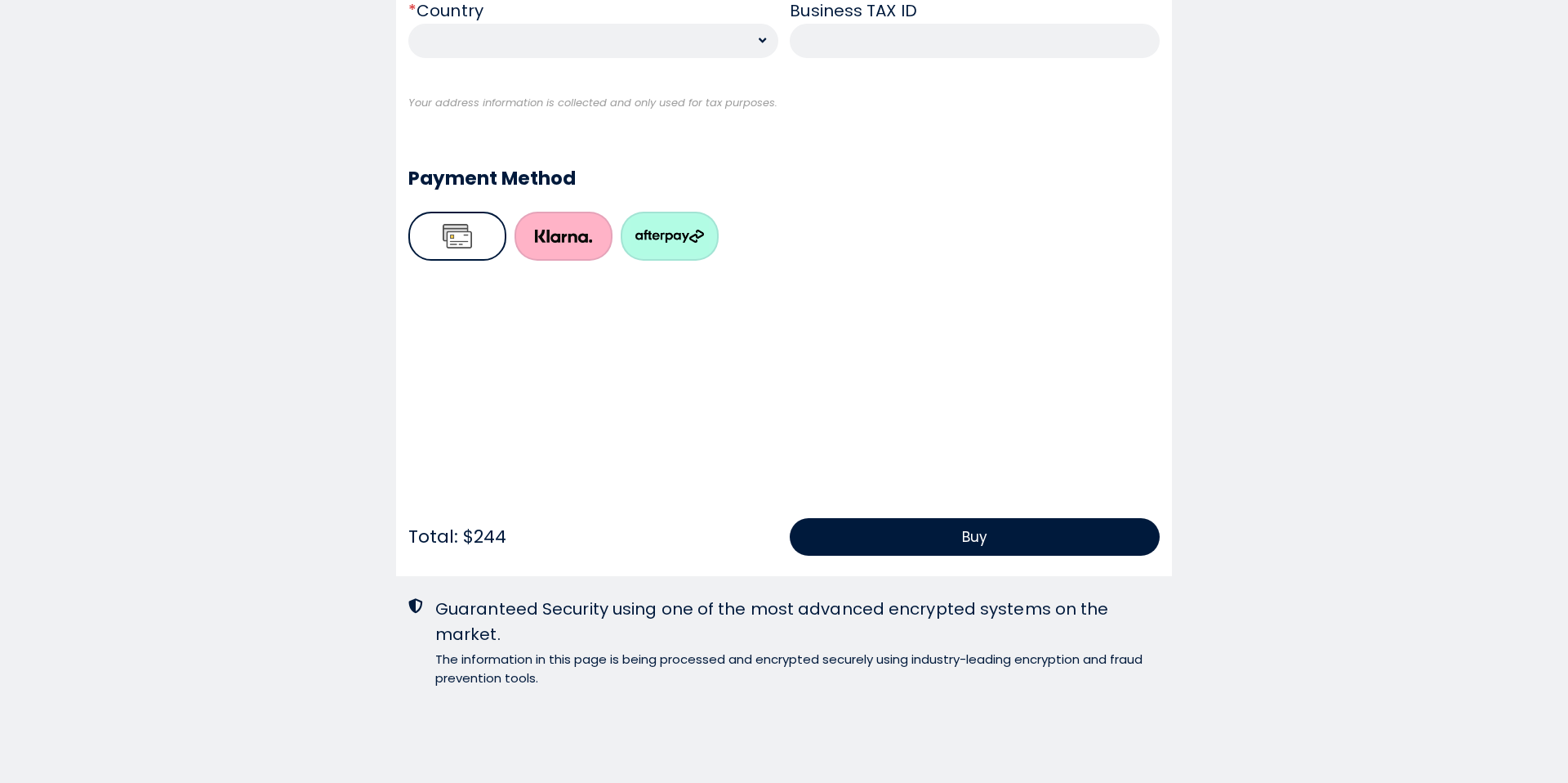
scroll to position [933, 0]
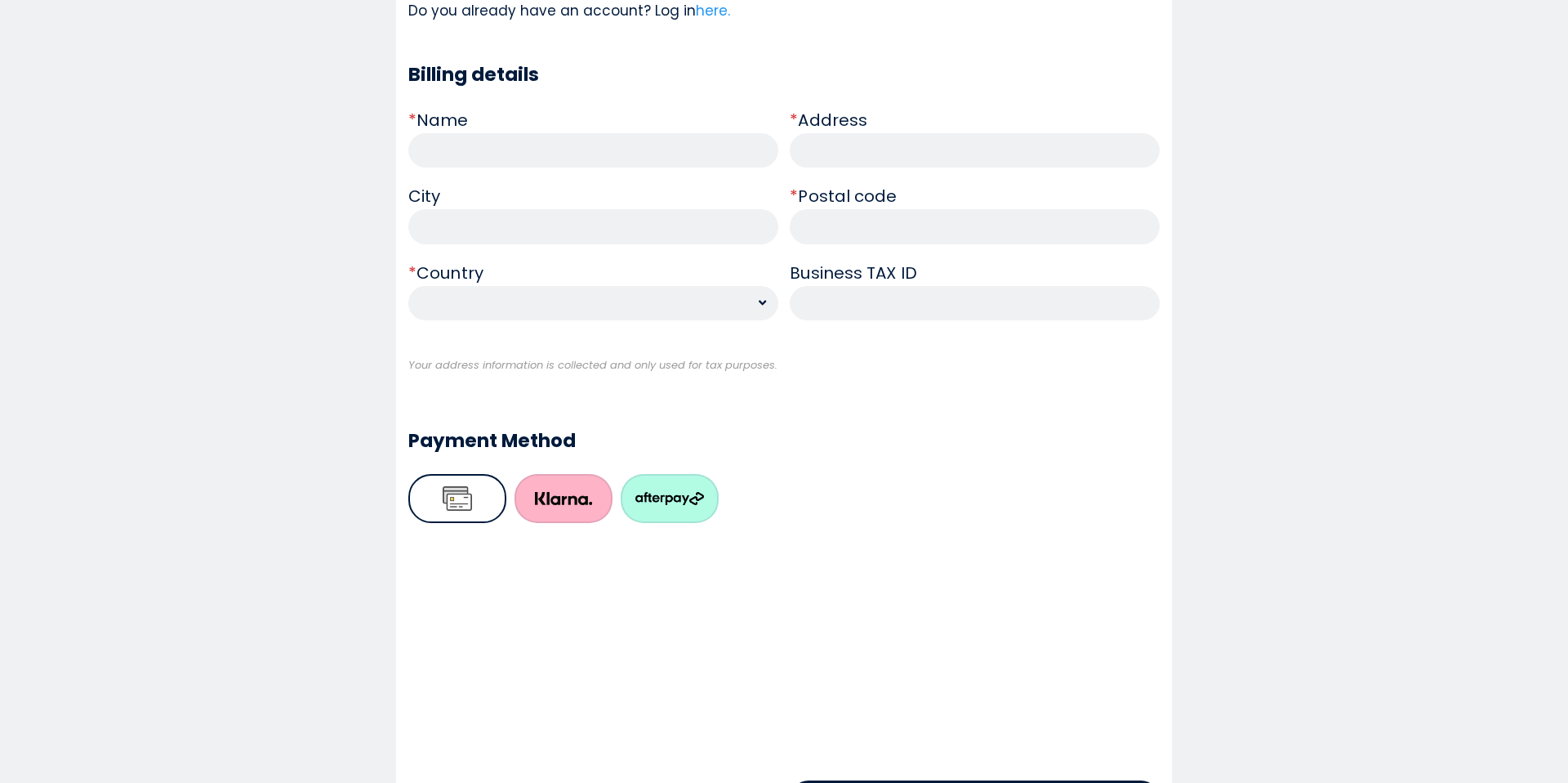
scroll to position [831, 0]
